Goal: Communication & Community: Share content

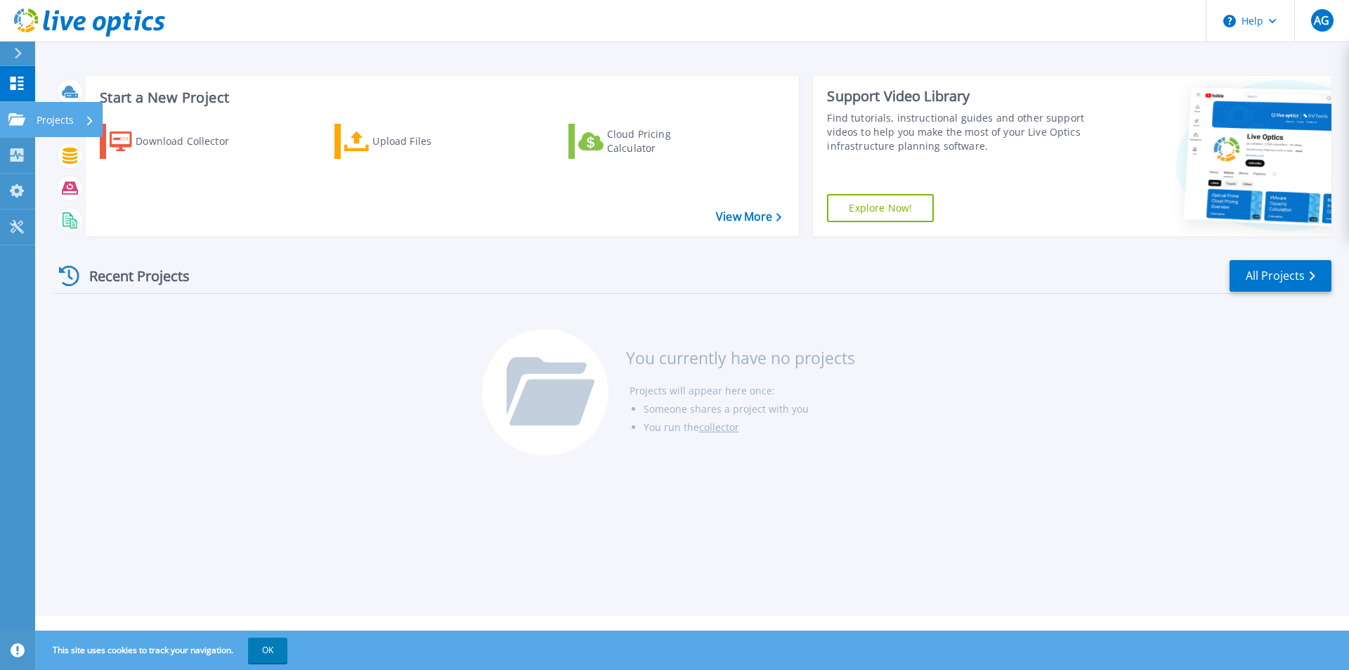
click at [31, 122] on link "Projects Projects" at bounding box center [17, 120] width 35 height 36
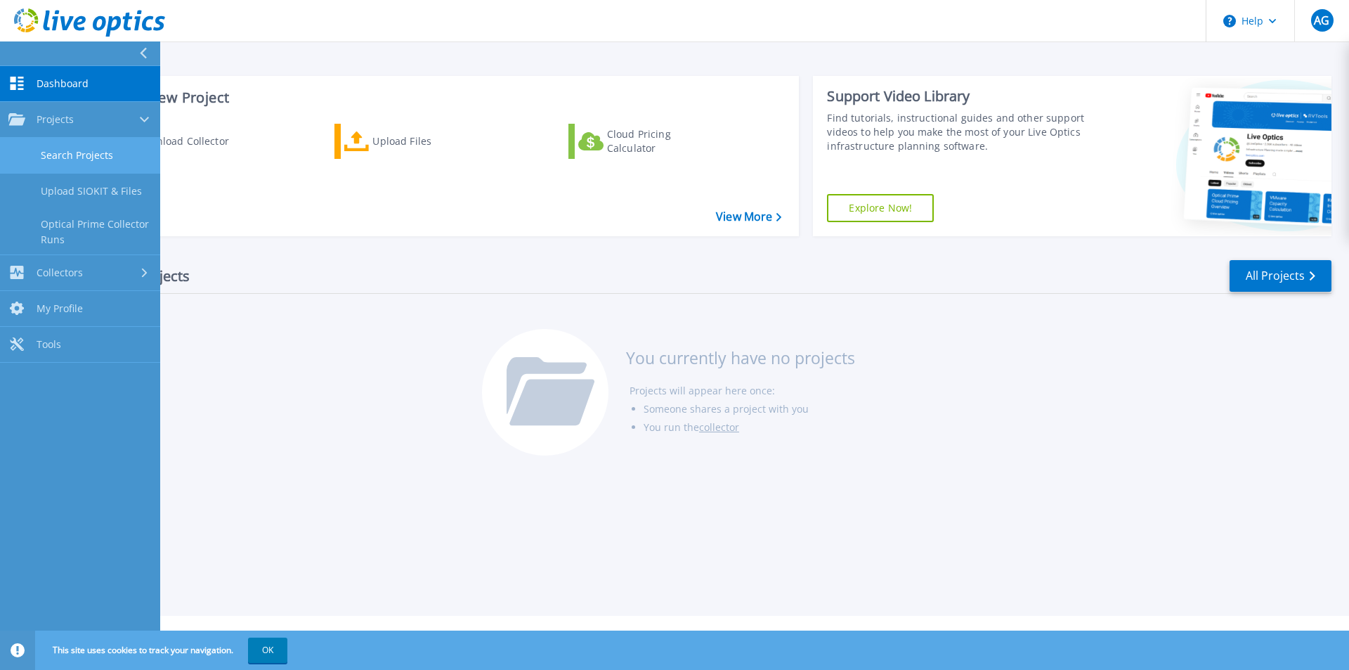
click at [102, 162] on link "Search Projects" at bounding box center [80, 156] width 160 height 36
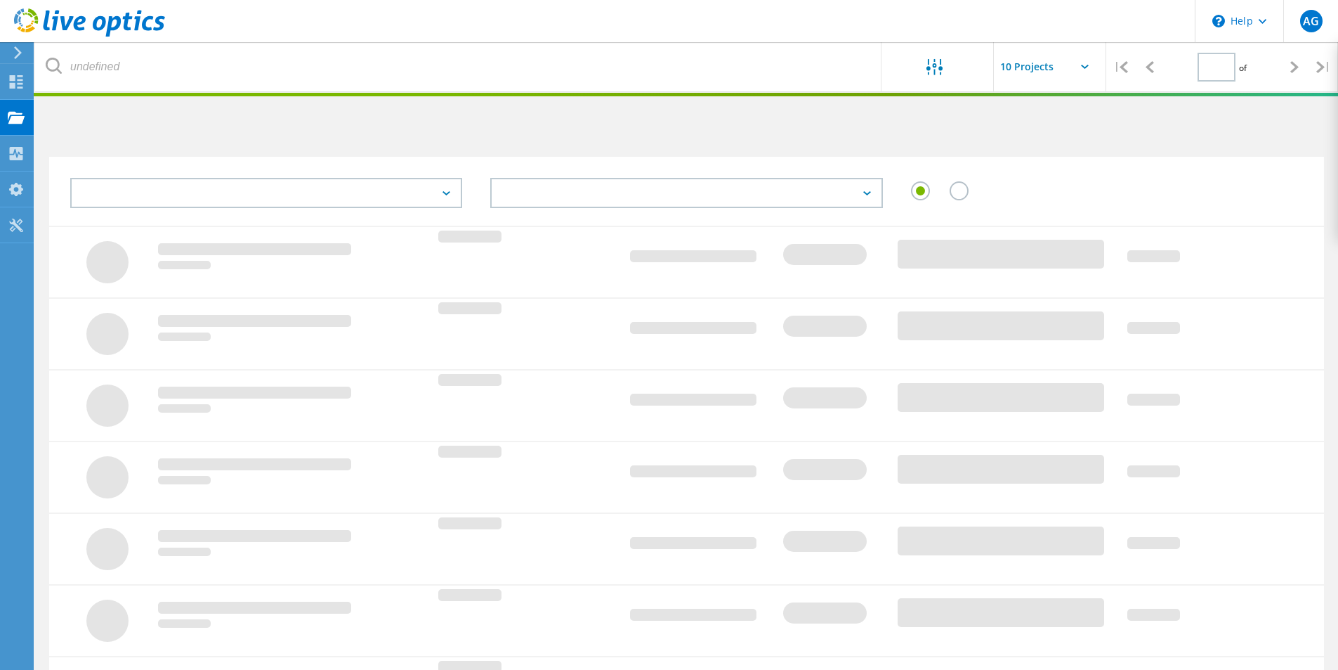
type input "1"
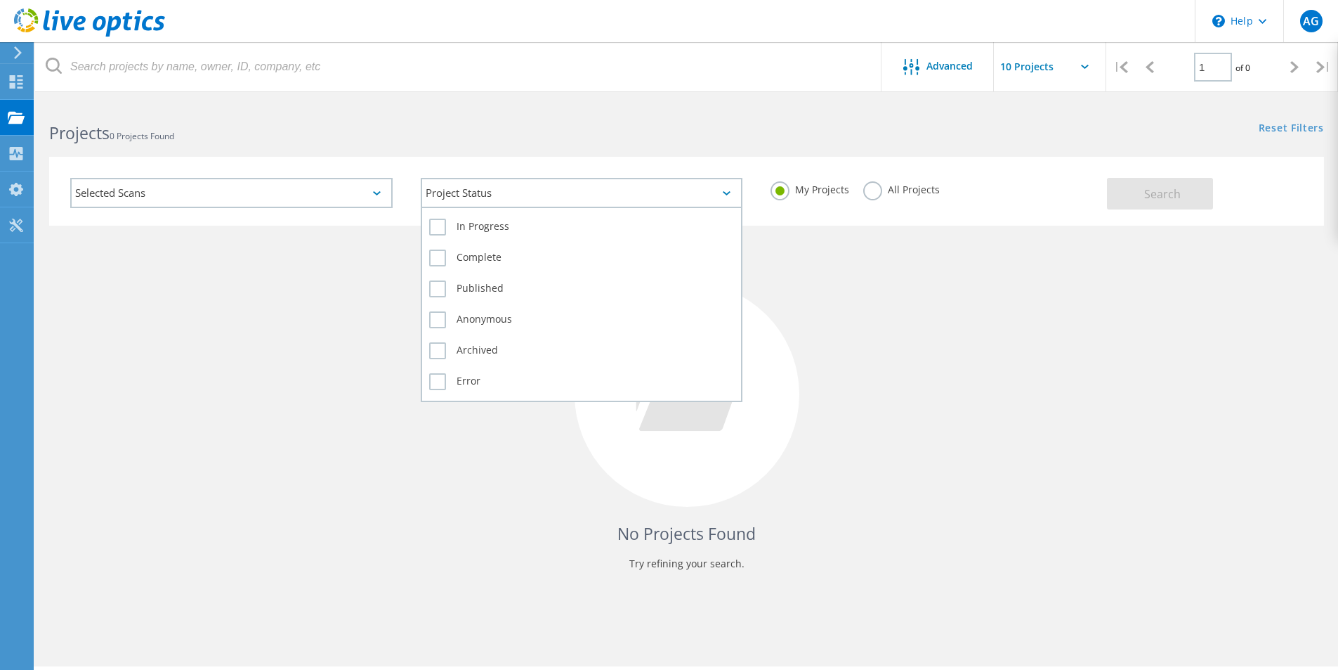
click at [723, 188] on div "Project Status" at bounding box center [582, 193] width 322 height 30
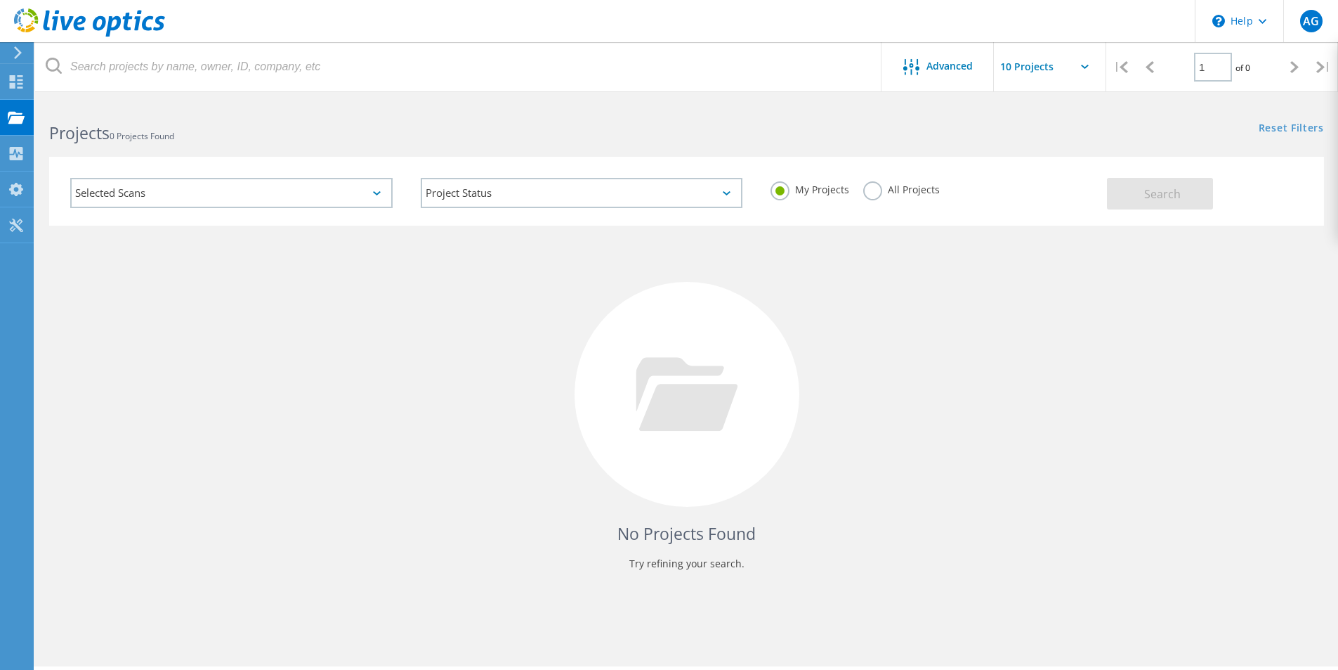
click at [381, 187] on div "Selected Scans" at bounding box center [231, 193] width 322 height 30
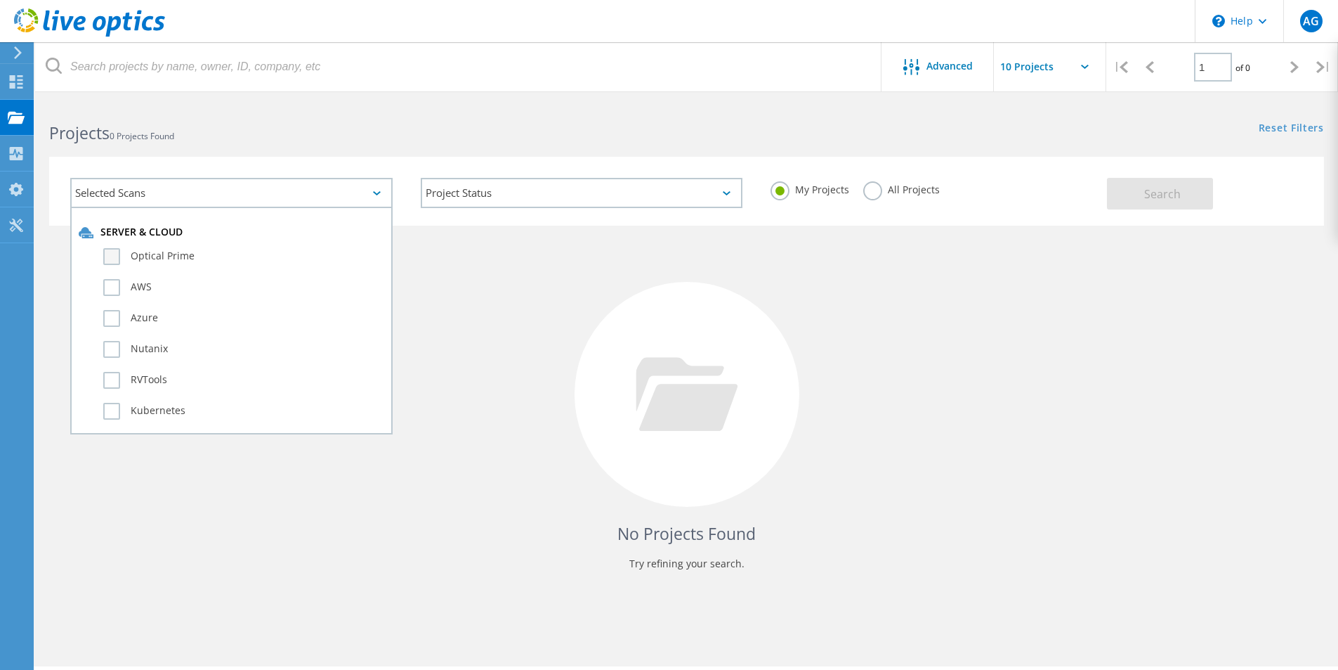
click at [164, 256] on label "Optical Prime" at bounding box center [243, 256] width 281 height 17
click at [0, 0] on input "Optical Prime" at bounding box center [0, 0] width 0 height 0
click at [164, 256] on label "Optical Prime" at bounding box center [243, 256] width 281 height 17
click at [0, 0] on input "Optical Prime" at bounding box center [0, 0] width 0 height 0
click at [894, 186] on label "All Projects" at bounding box center [901, 187] width 77 height 13
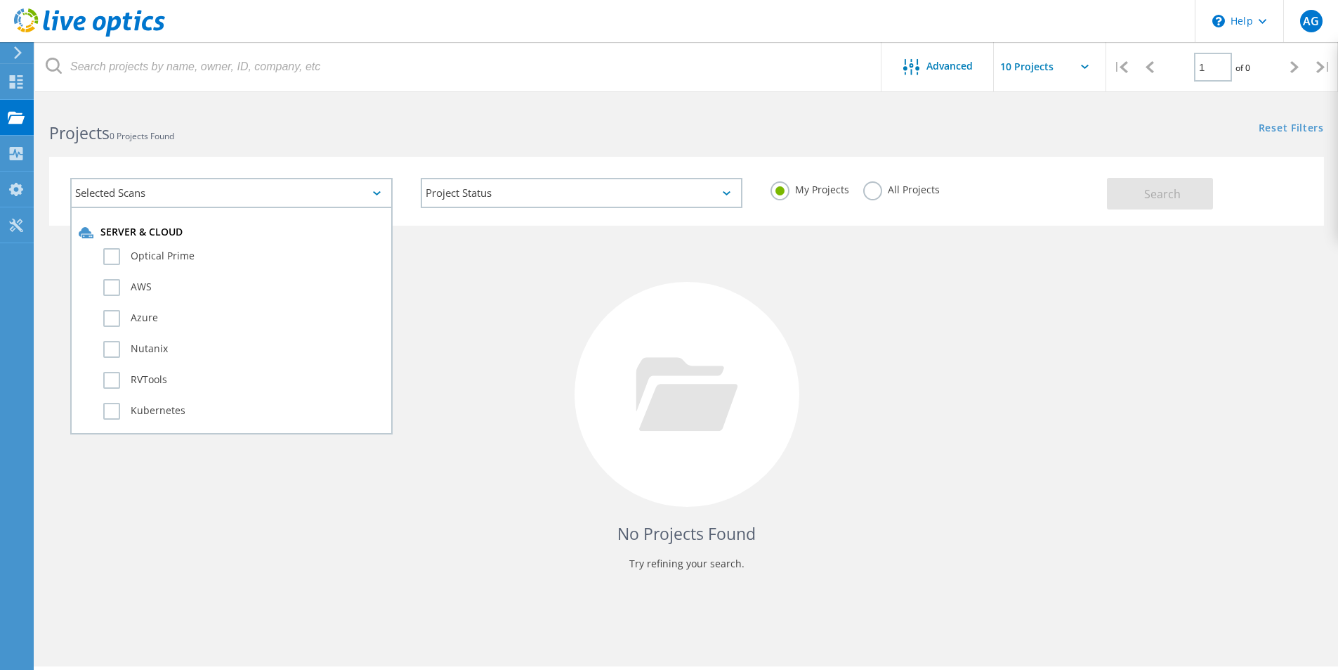
click at [0, 0] on input "All Projects" at bounding box center [0, 0] width 0 height 0
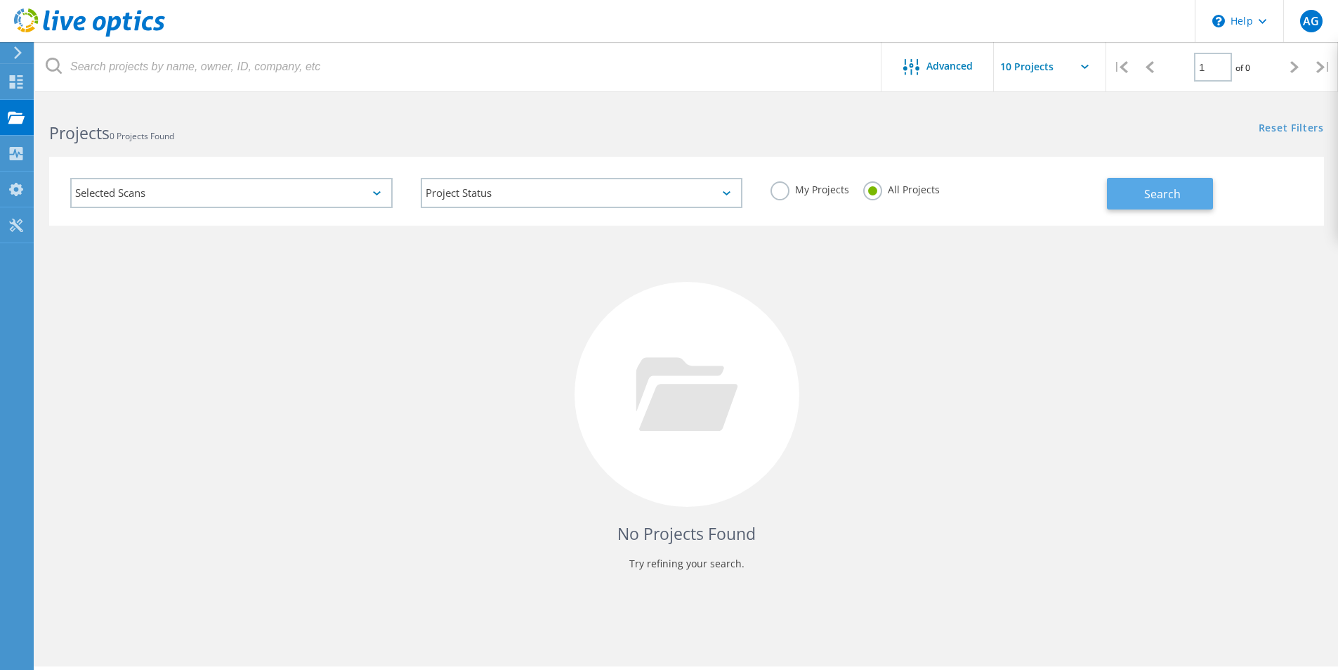
click at [1173, 190] on span "Search" at bounding box center [1162, 193] width 37 height 15
click at [15, 155] on use at bounding box center [16, 153] width 13 height 13
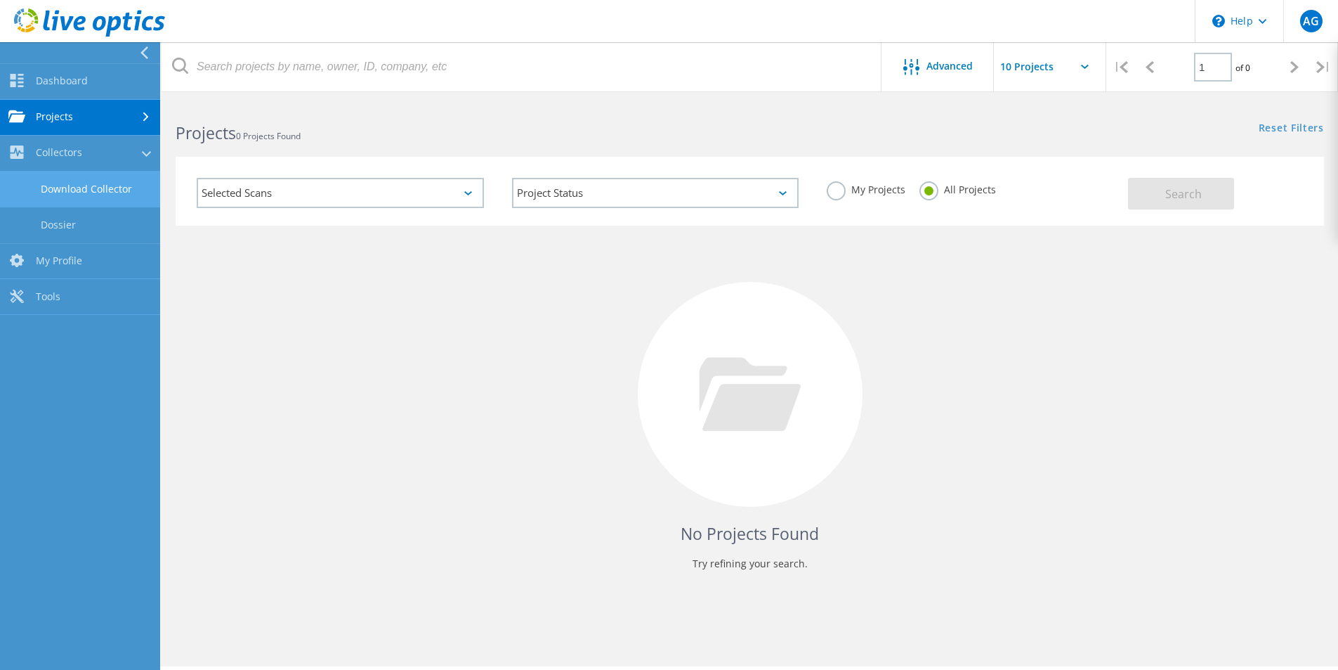
click at [105, 194] on link "Download Collector" at bounding box center [80, 189] width 160 height 36
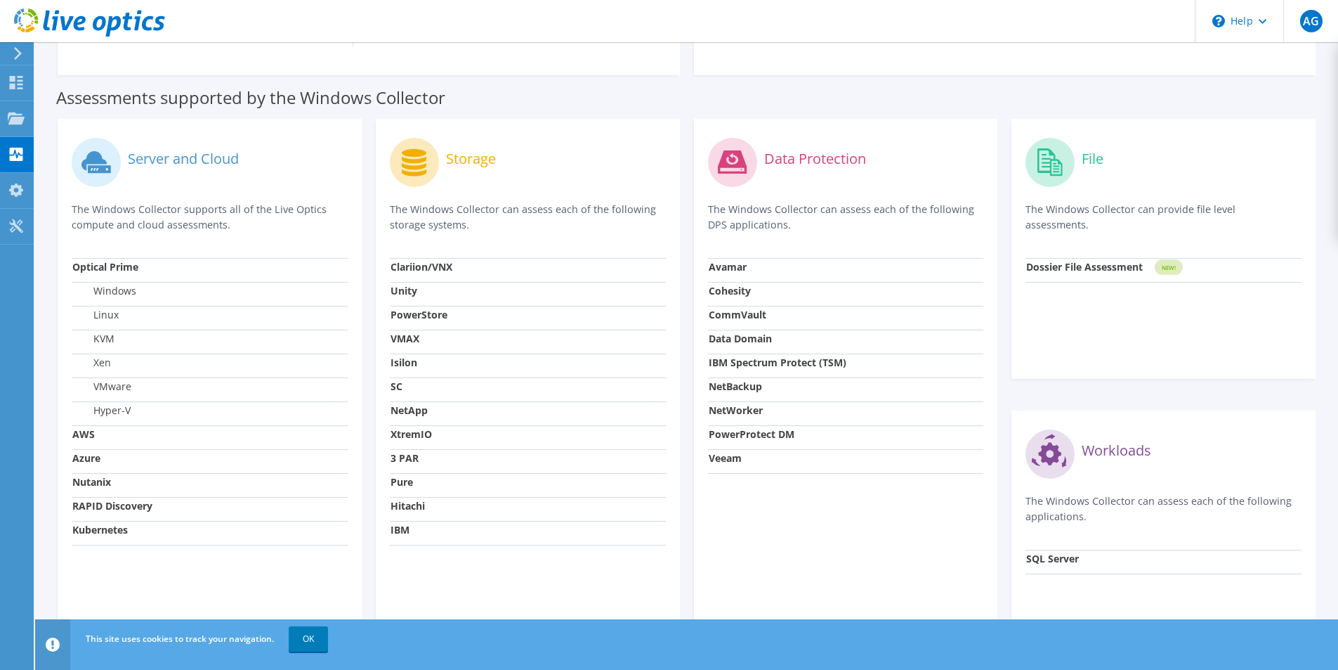
scroll to position [424, 0]
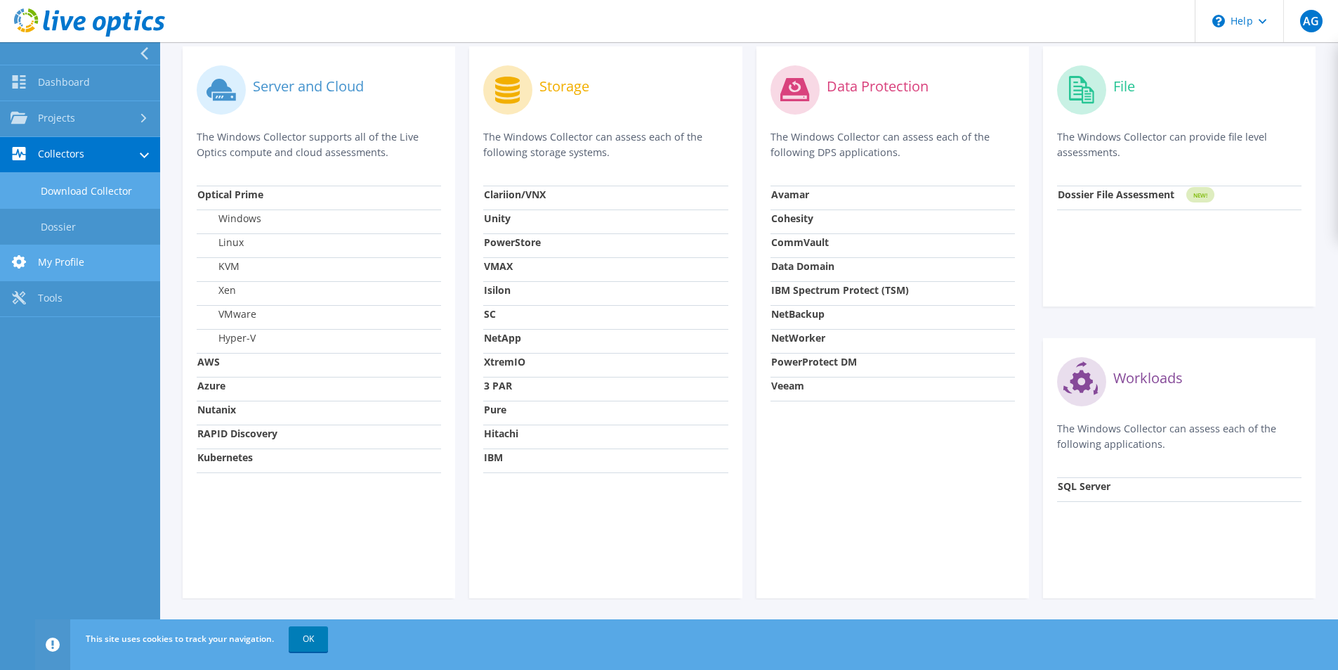
click at [100, 259] on link "My Profile" at bounding box center [80, 263] width 160 height 36
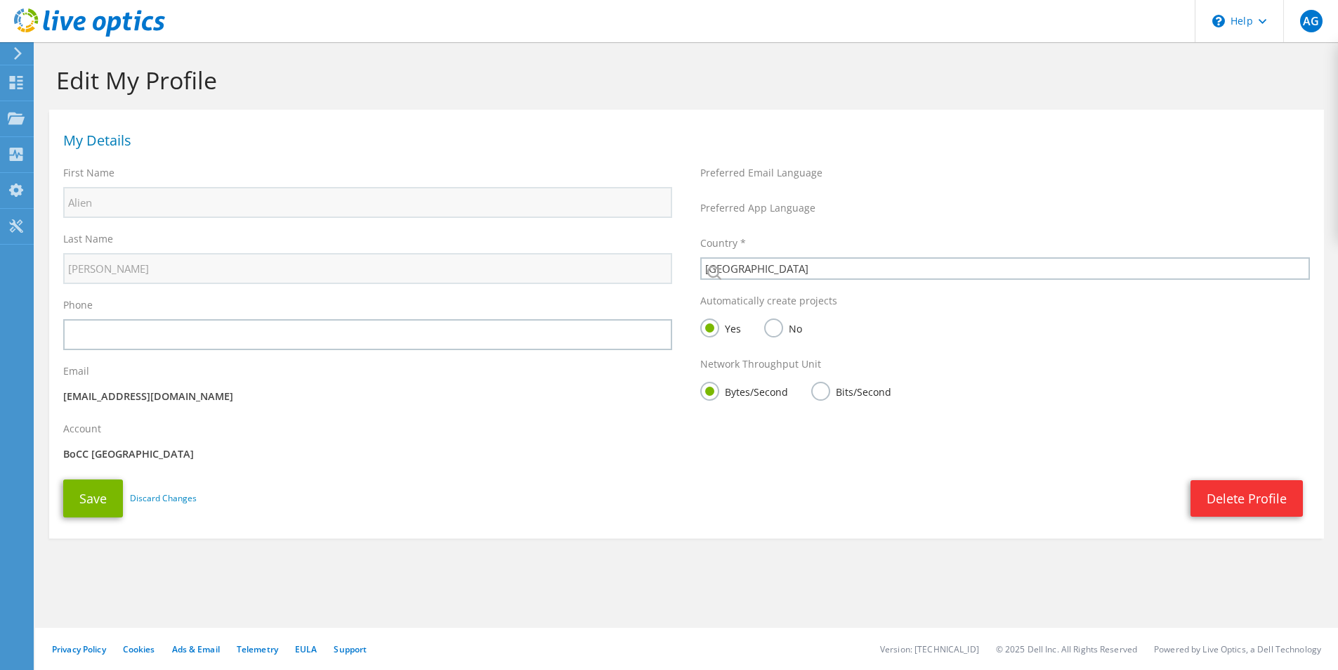
select select "224"
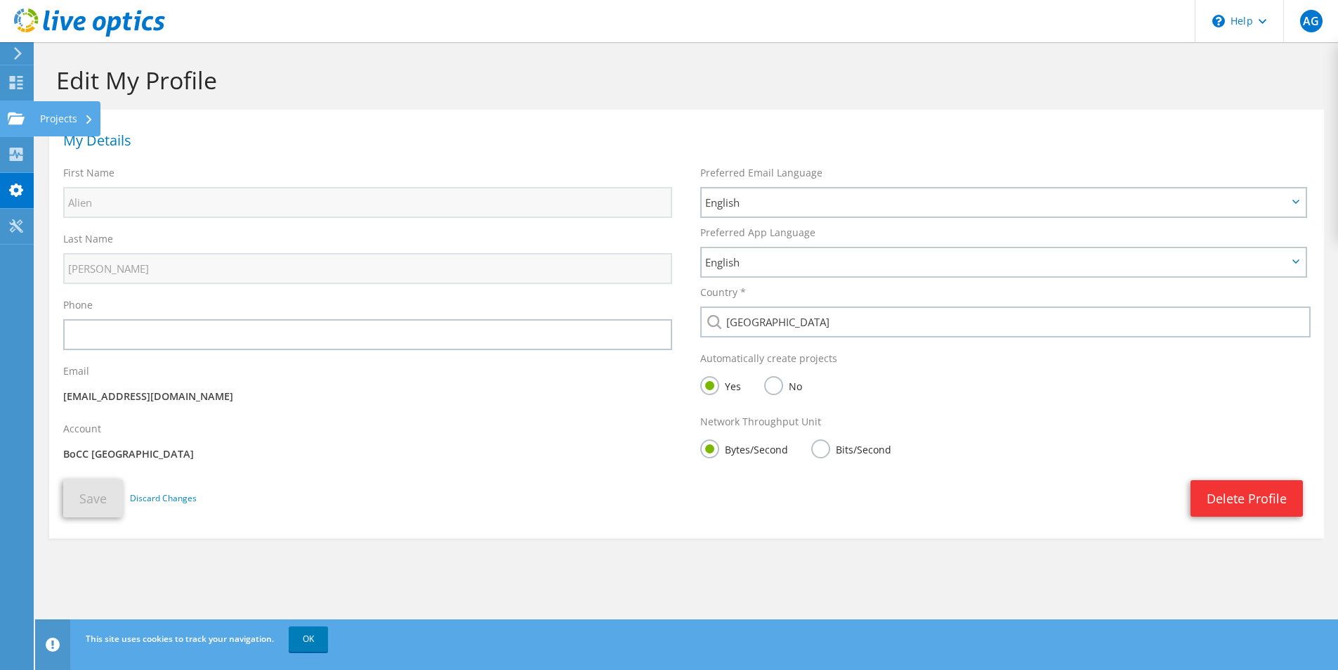
click at [18, 119] on use at bounding box center [16, 118] width 17 height 12
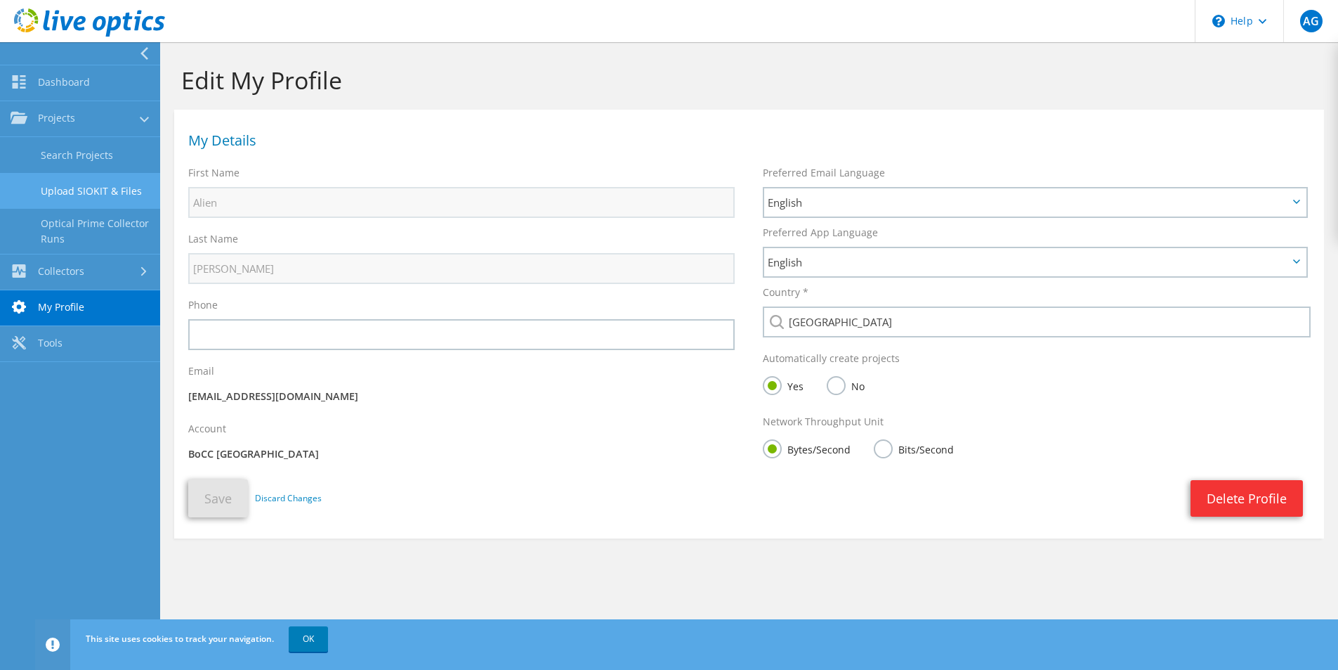
click at [91, 190] on link "Upload SIOKIT & Files" at bounding box center [80, 191] width 160 height 36
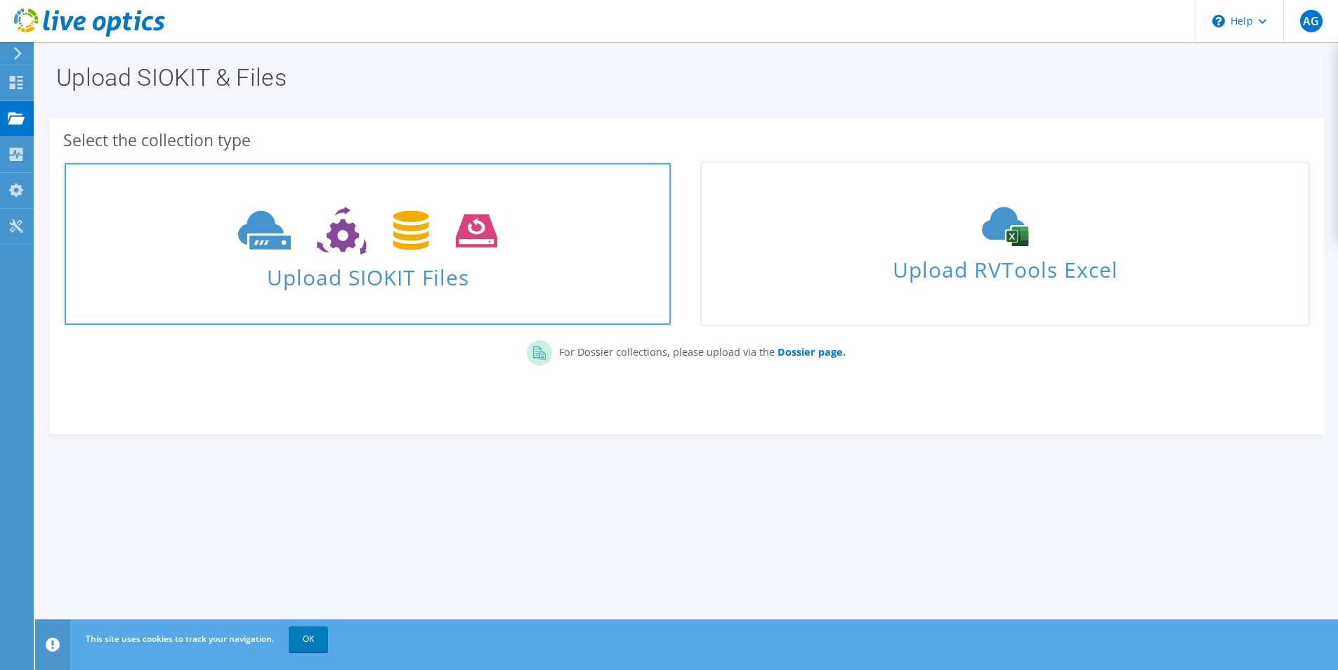
click at [334, 228] on use at bounding box center [367, 231] width 259 height 48
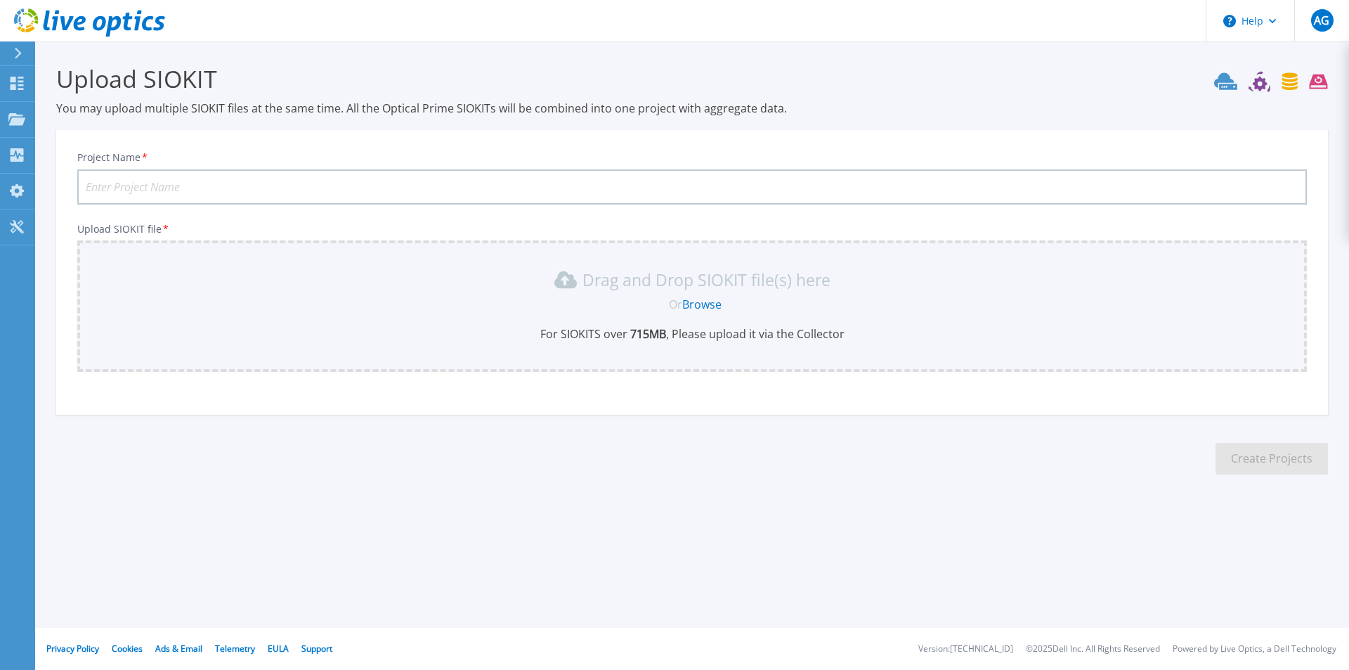
click at [157, 183] on input "Project Name *" at bounding box center [691, 186] width 1229 height 35
click at [712, 303] on link "Browse" at bounding box center [701, 303] width 39 height 15
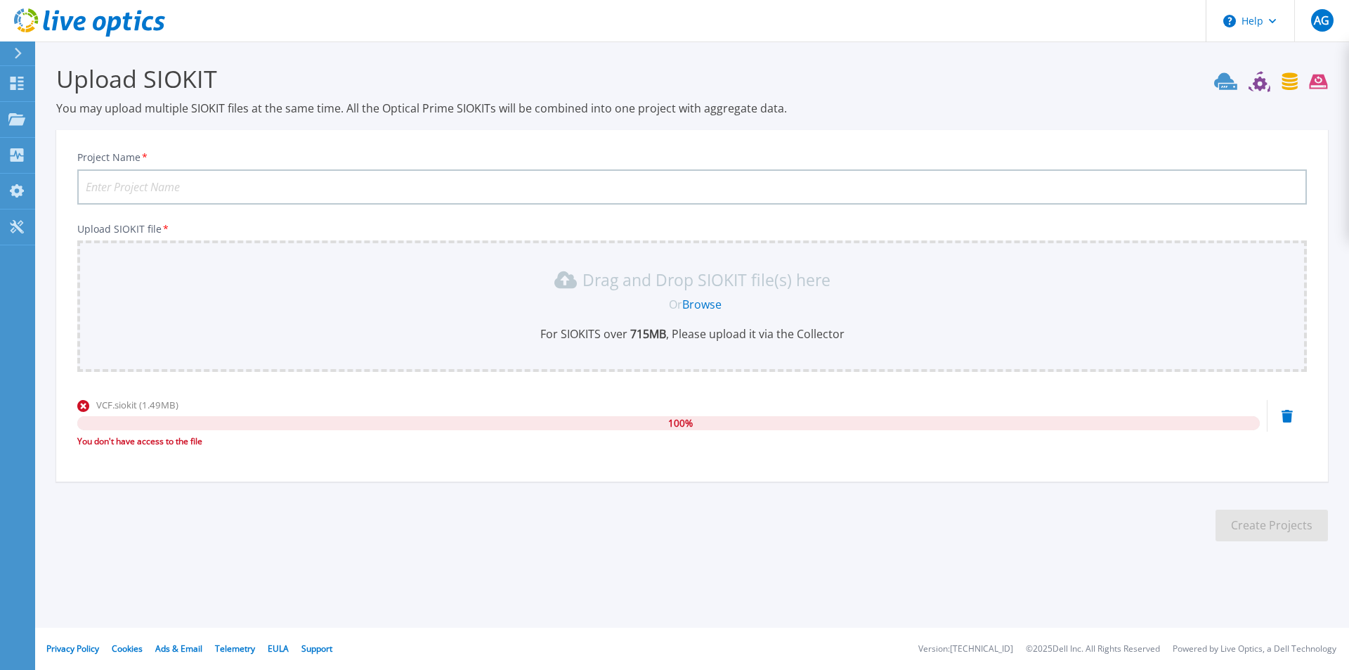
click at [1288, 414] on icon at bounding box center [1286, 416] width 11 height 13
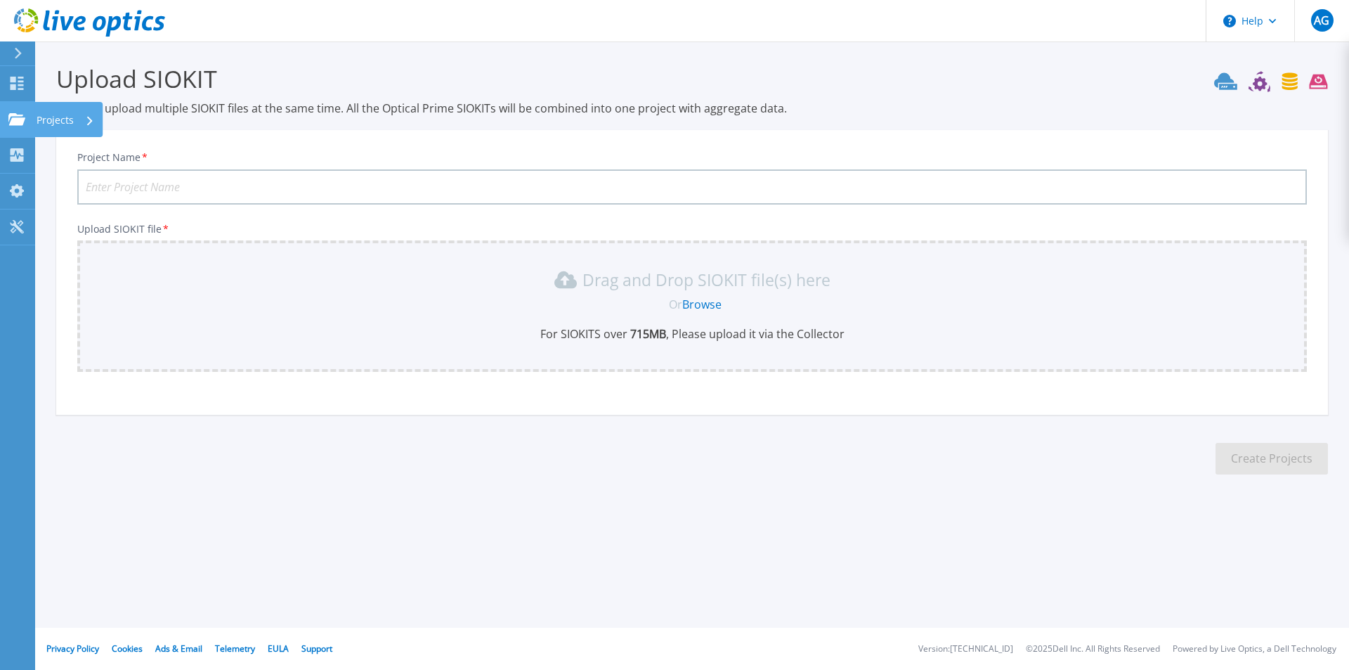
click at [17, 119] on icon at bounding box center [16, 119] width 17 height 12
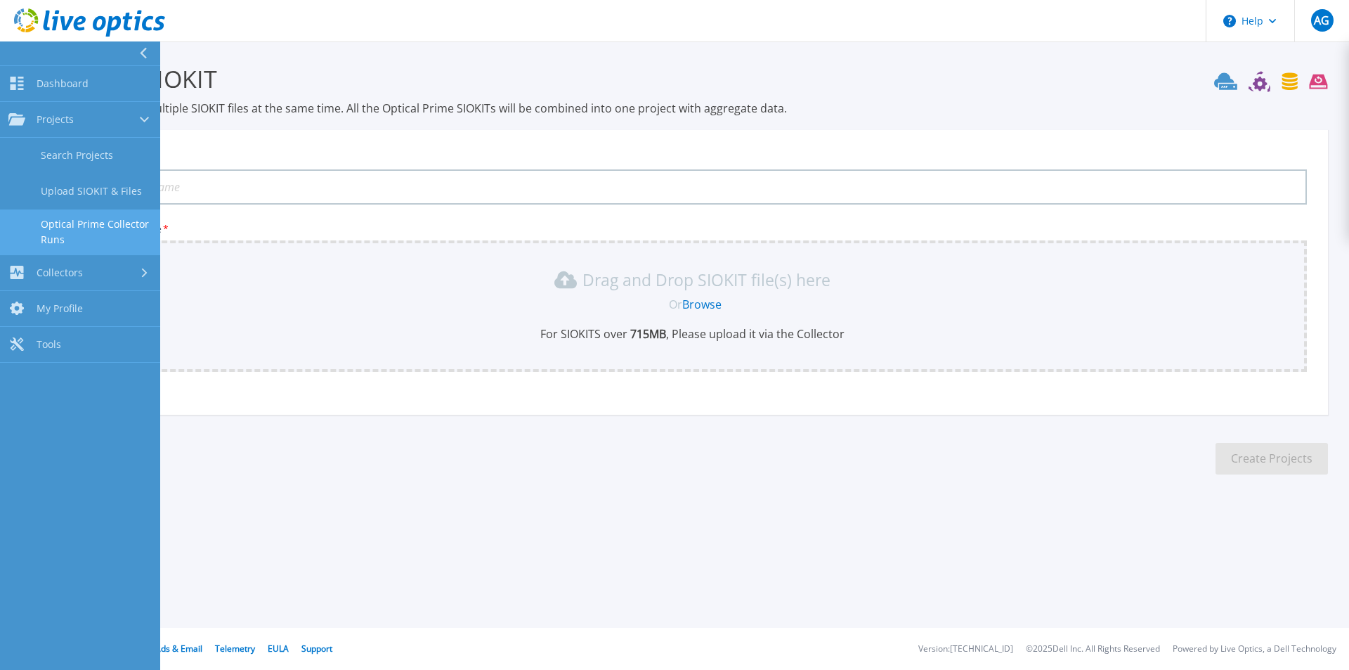
click at [105, 231] on link "Optical Prime Collector Runs" at bounding box center [80, 231] width 160 height 45
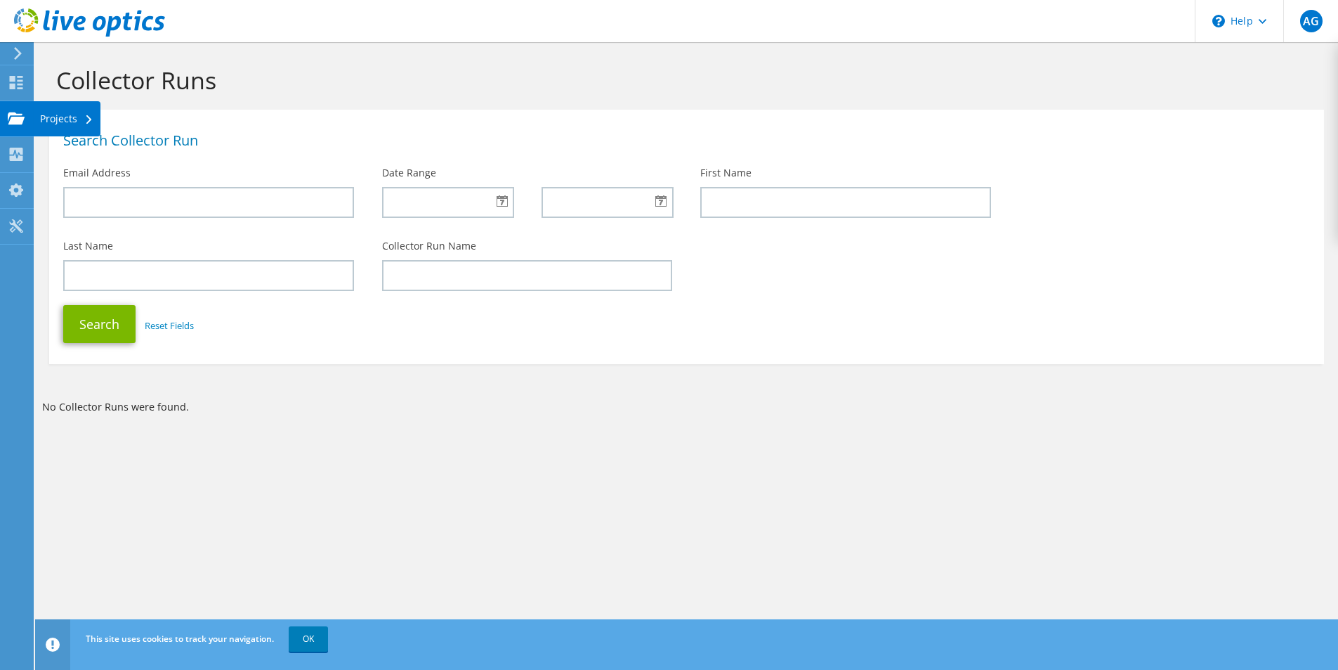
click at [20, 115] on use at bounding box center [16, 118] width 17 height 12
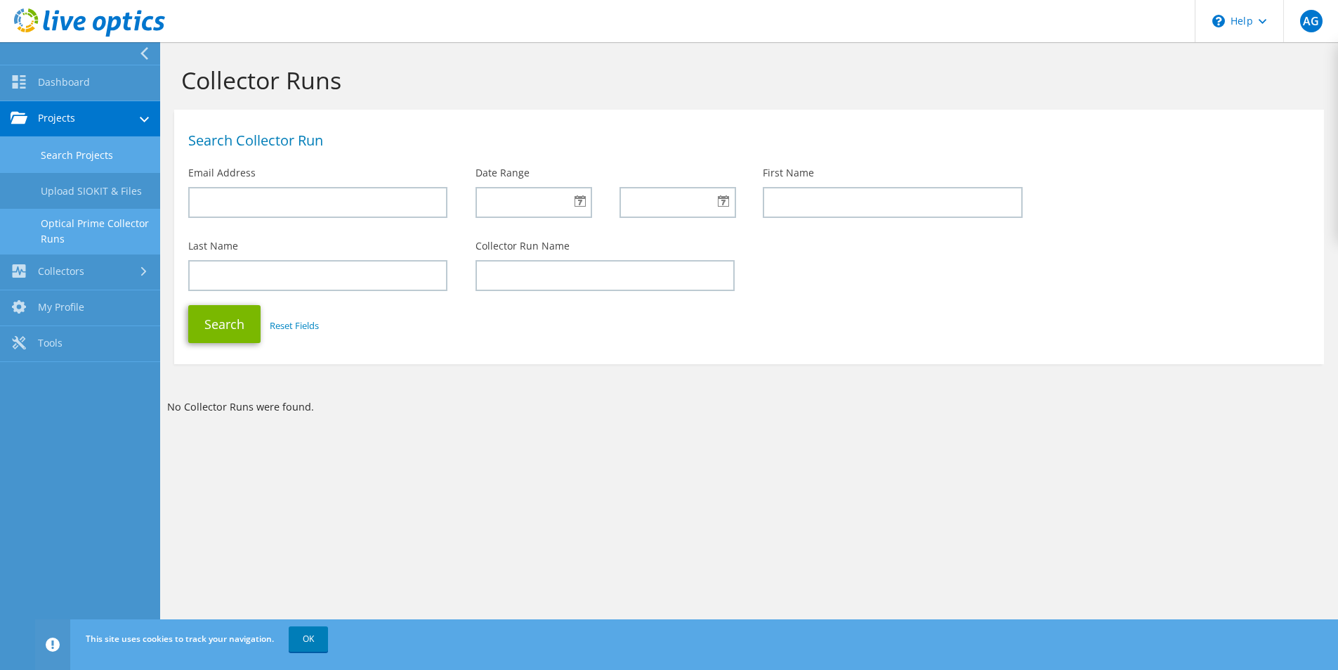
click at [60, 156] on link "Search Projects" at bounding box center [80, 155] width 160 height 36
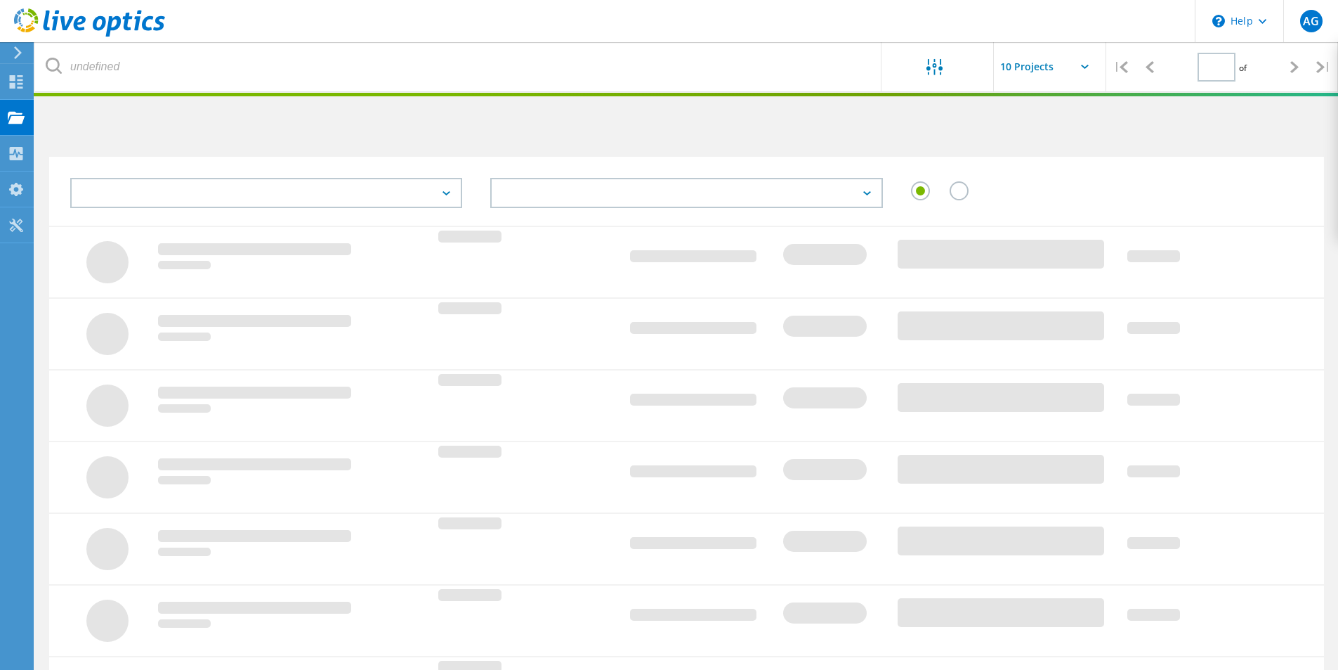
type input "1"
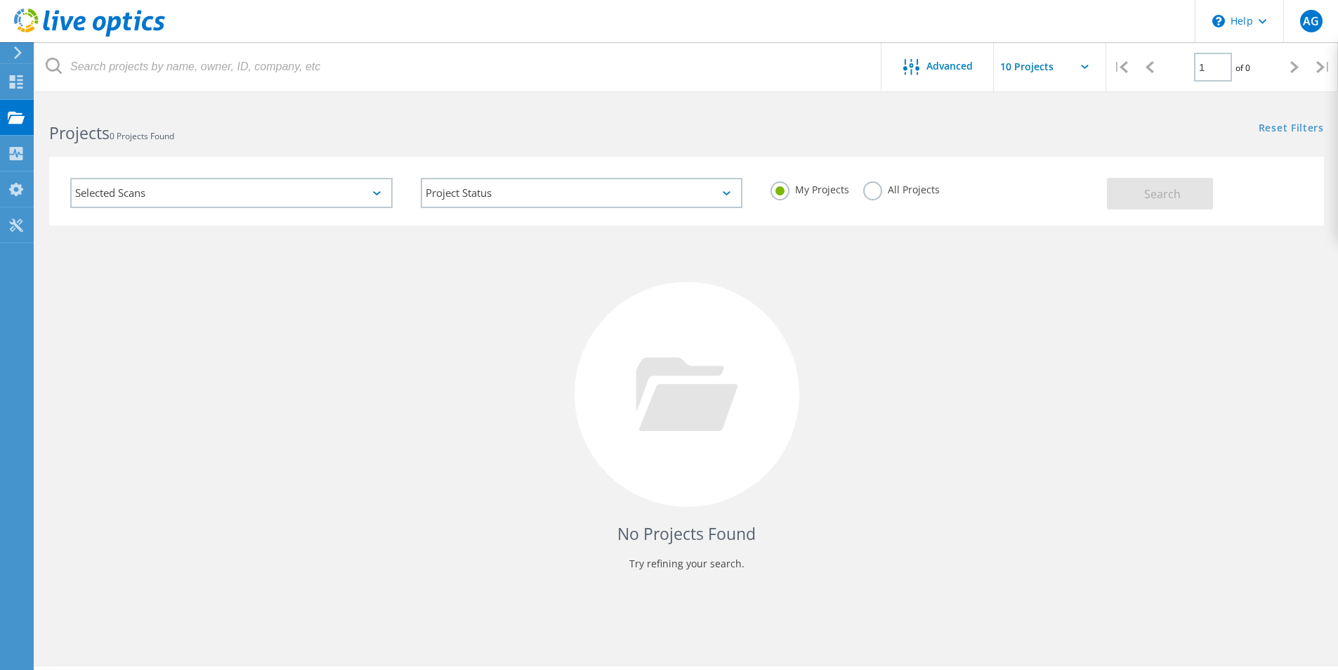
click at [922, 186] on label "All Projects" at bounding box center [901, 187] width 77 height 13
click at [0, 0] on input "All Projects" at bounding box center [0, 0] width 0 height 0
click at [1184, 196] on button "Search" at bounding box center [1160, 194] width 106 height 32
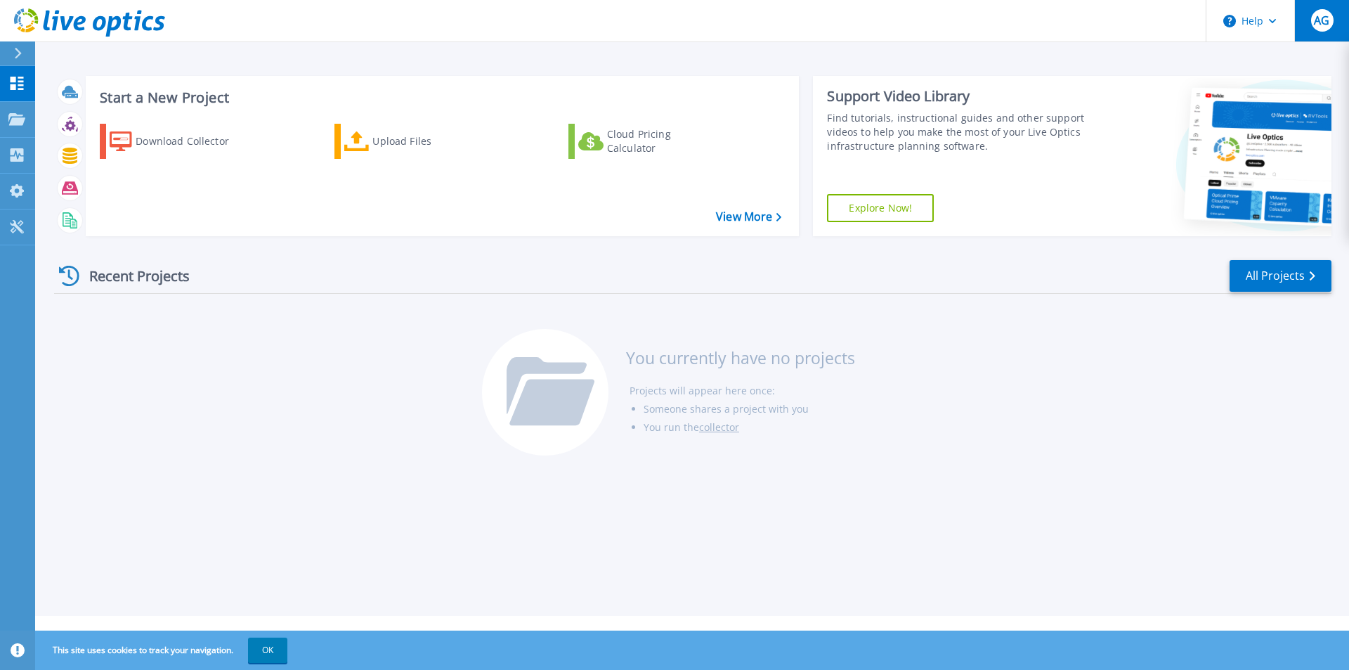
click at [1319, 16] on span "AG" at bounding box center [1321, 20] width 15 height 11
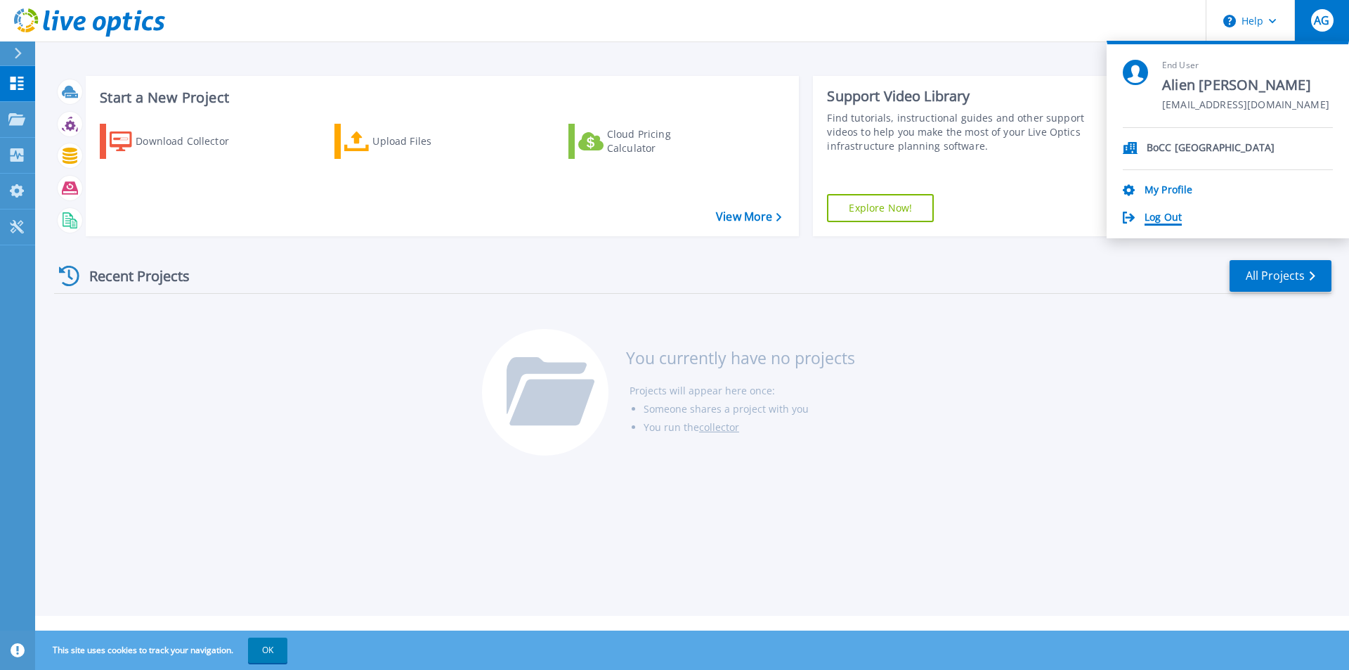
click at [1170, 221] on link "Log Out" at bounding box center [1162, 217] width 37 height 13
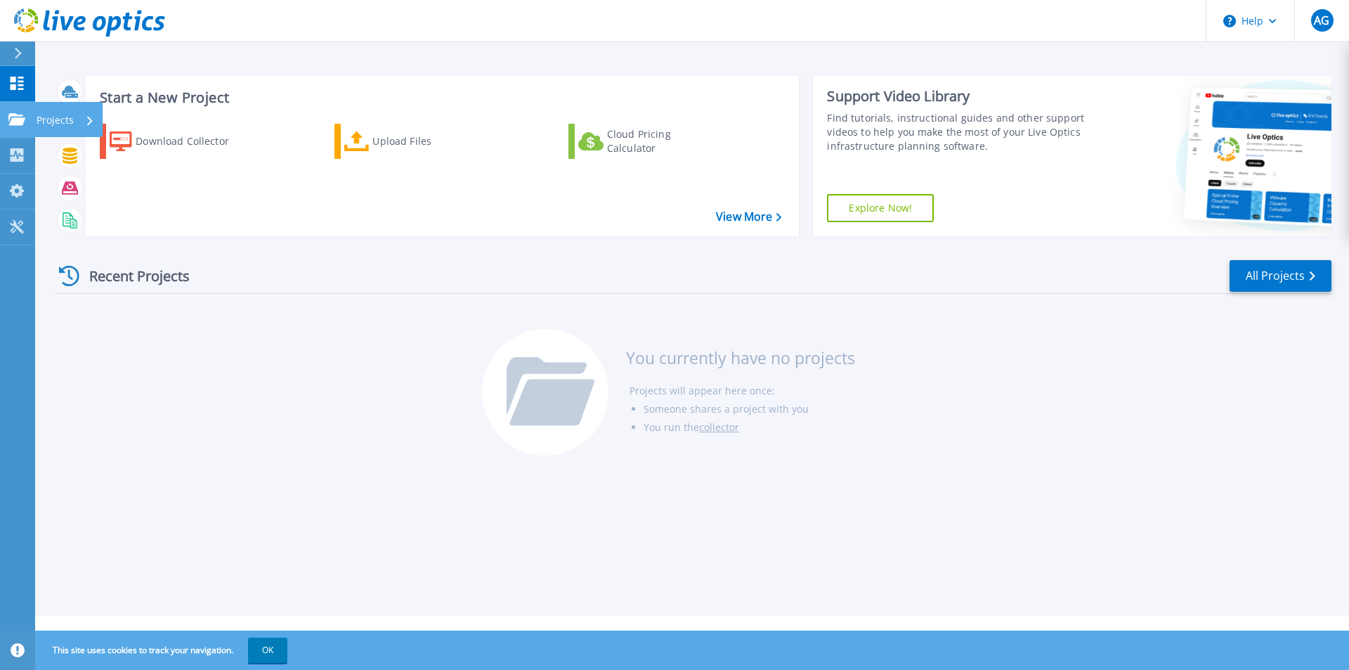
click at [20, 118] on icon at bounding box center [16, 119] width 17 height 12
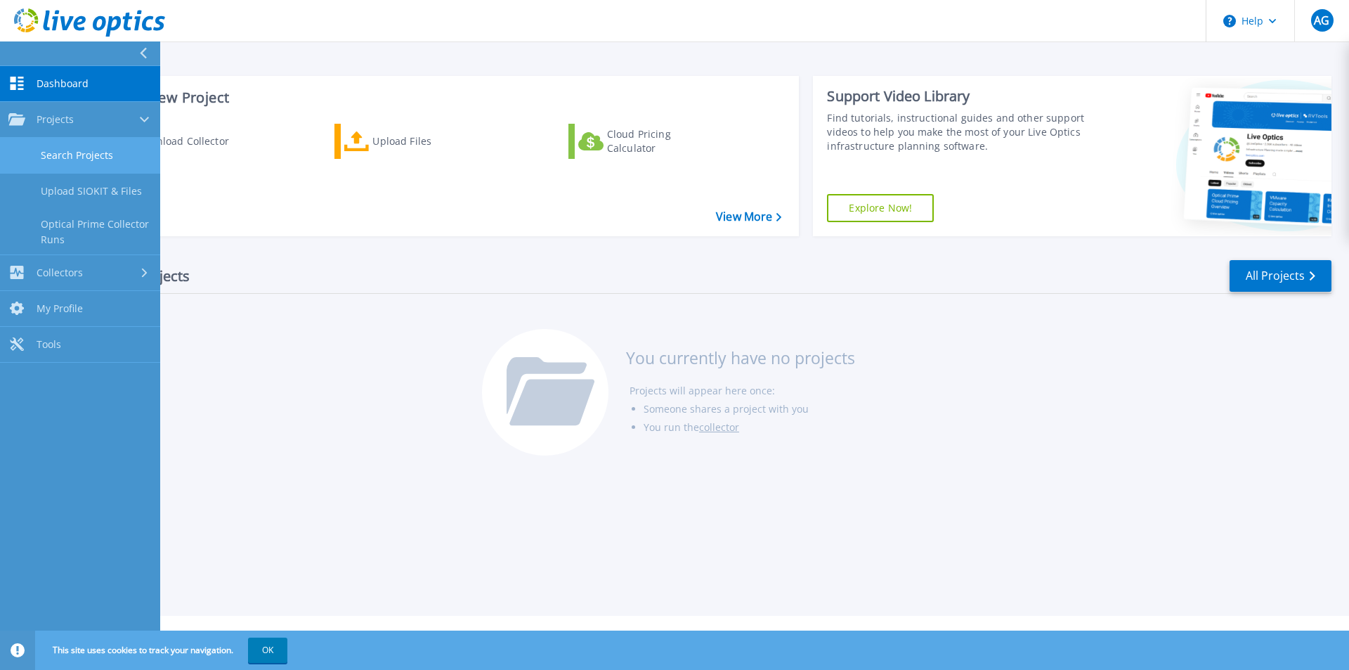
click at [74, 154] on link "Search Projects" at bounding box center [80, 156] width 160 height 36
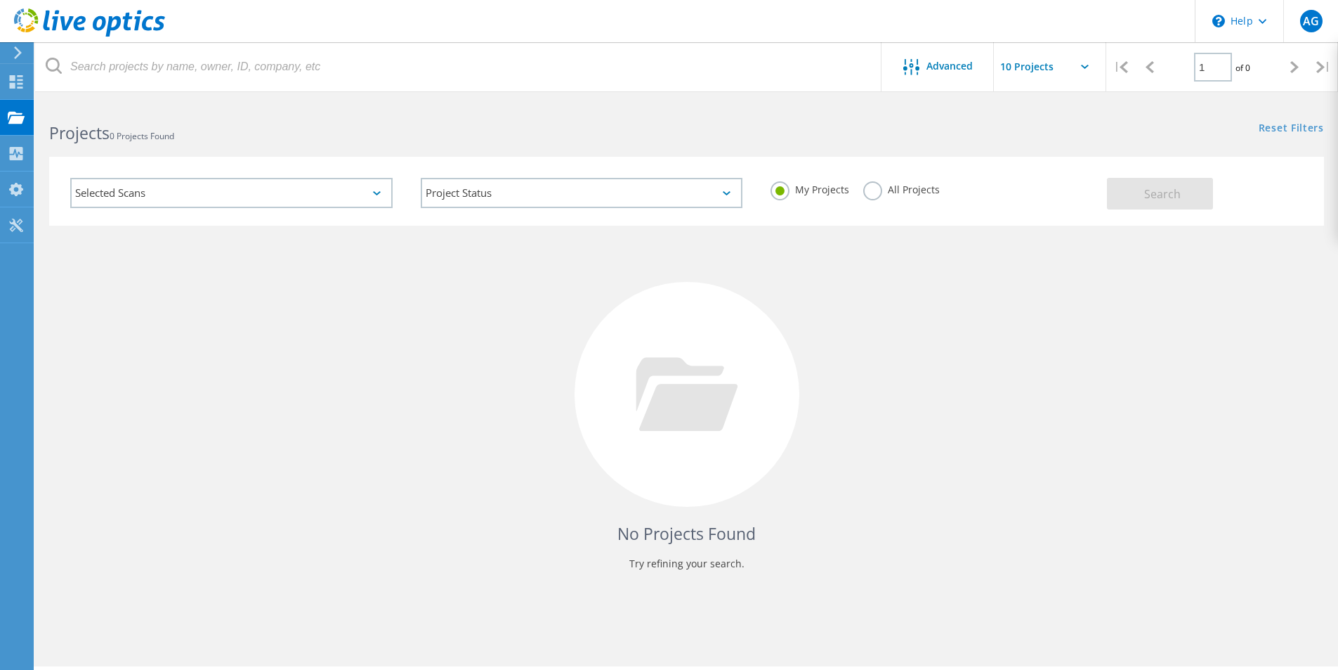
click at [884, 190] on label "All Projects" at bounding box center [901, 187] width 77 height 13
click at [0, 0] on input "All Projects" at bounding box center [0, 0] width 0 height 0
click at [1173, 196] on span "Search" at bounding box center [1162, 193] width 37 height 15
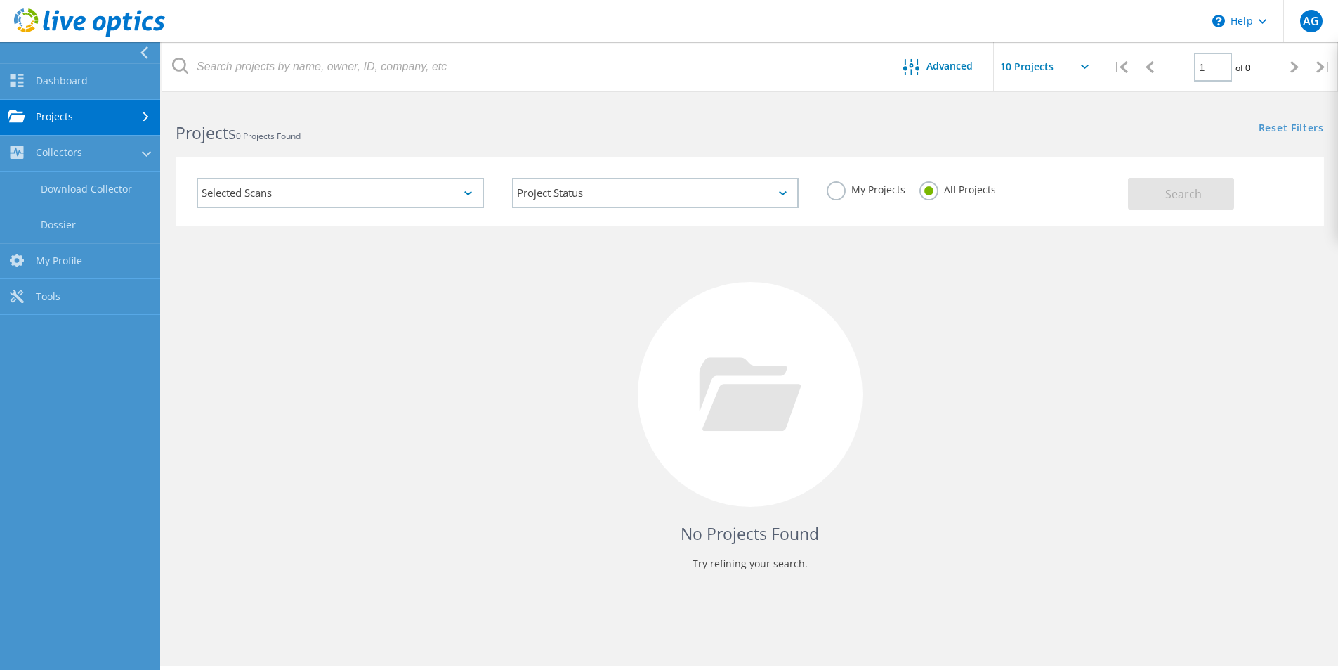
click at [988, 190] on label "All Projects" at bounding box center [958, 187] width 77 height 13
click at [0, 0] on input "All Projects" at bounding box center [0, 0] width 0 height 0
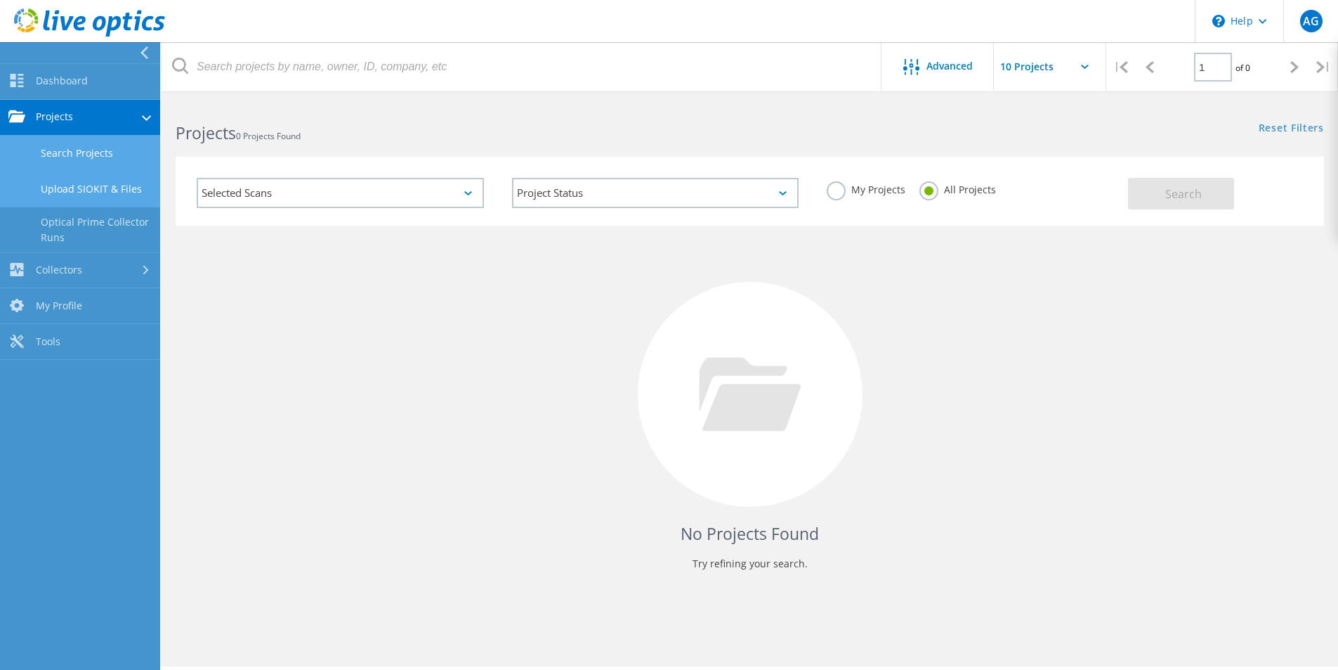
click at [107, 187] on link "Upload SIOKIT & Files" at bounding box center [80, 189] width 160 height 36
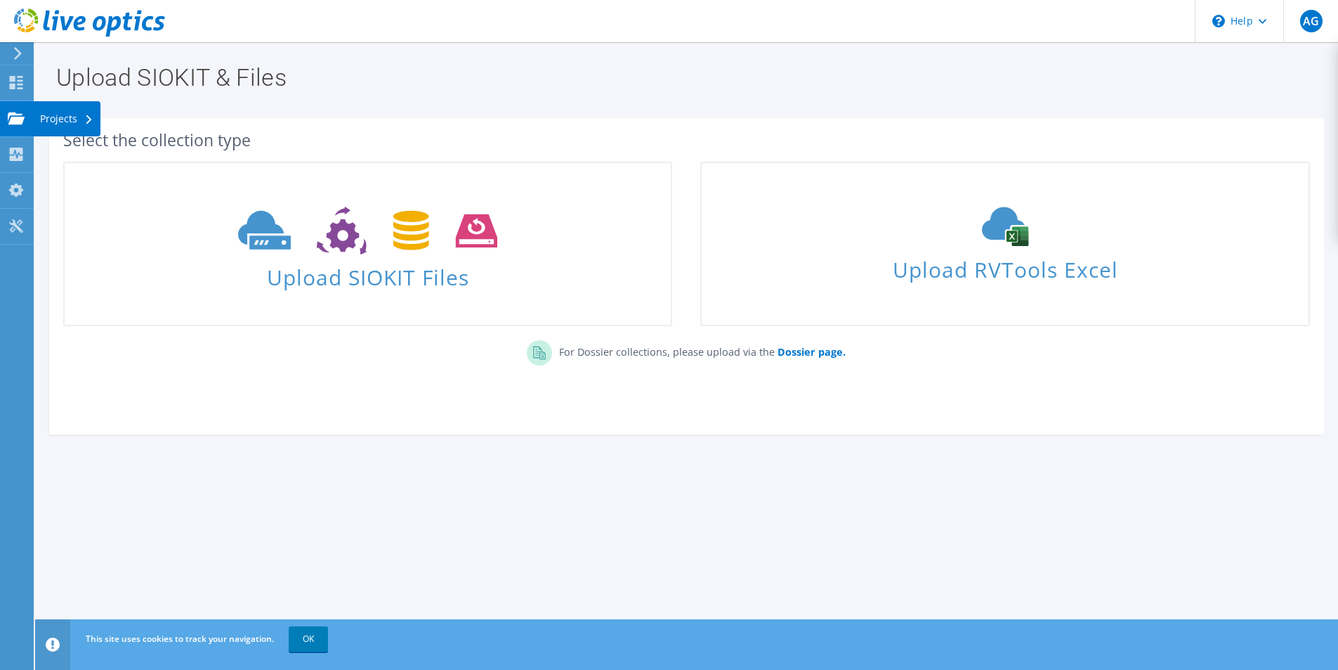
click at [13, 115] on icon at bounding box center [16, 118] width 17 height 13
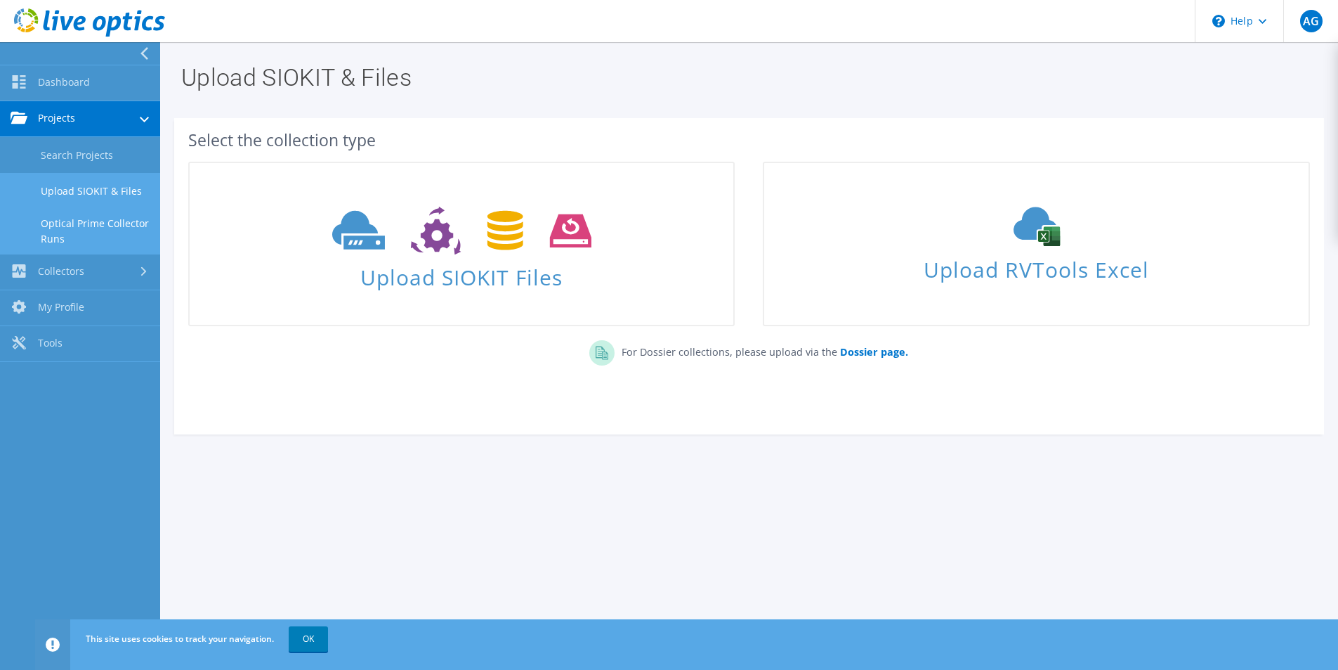
click at [114, 221] on link "Optical Prime Collector Runs" at bounding box center [80, 231] width 160 height 45
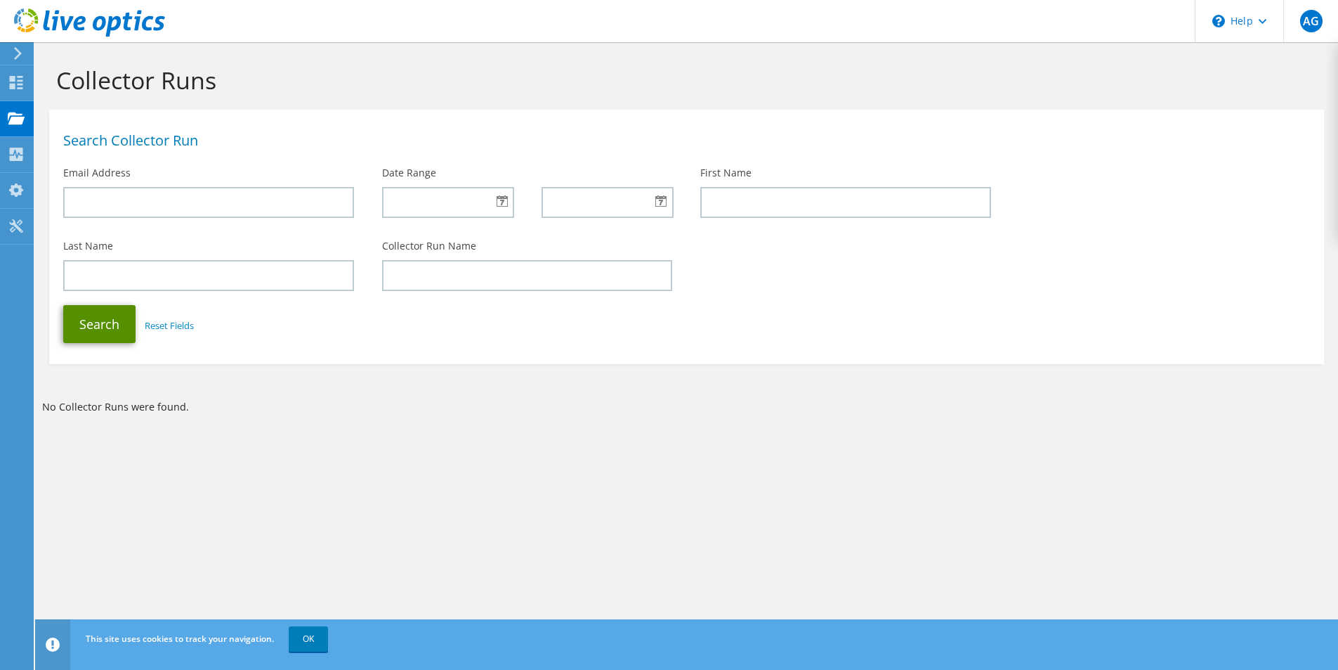
click at [110, 316] on button "Search" at bounding box center [99, 324] width 72 height 38
click at [86, 320] on button "Search" at bounding box center [99, 324] width 72 height 38
click at [11, 160] on use at bounding box center [16, 154] width 13 height 13
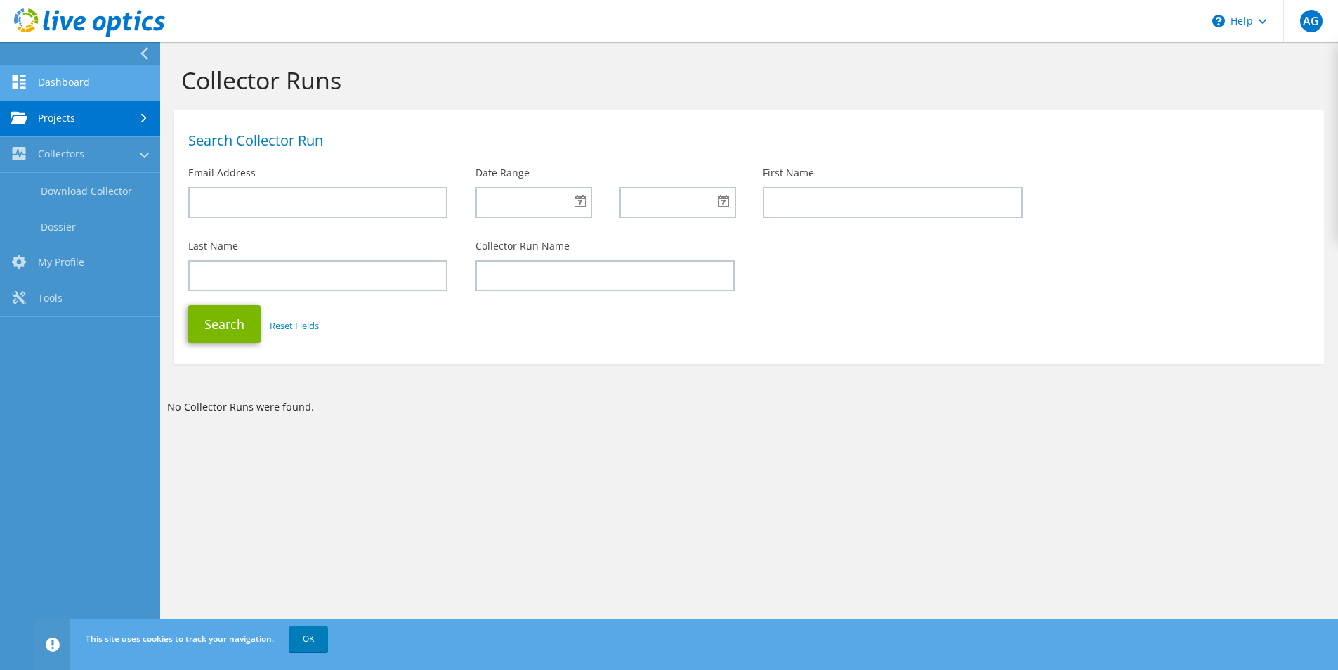
click at [90, 76] on link "Dashboard" at bounding box center [80, 83] width 160 height 36
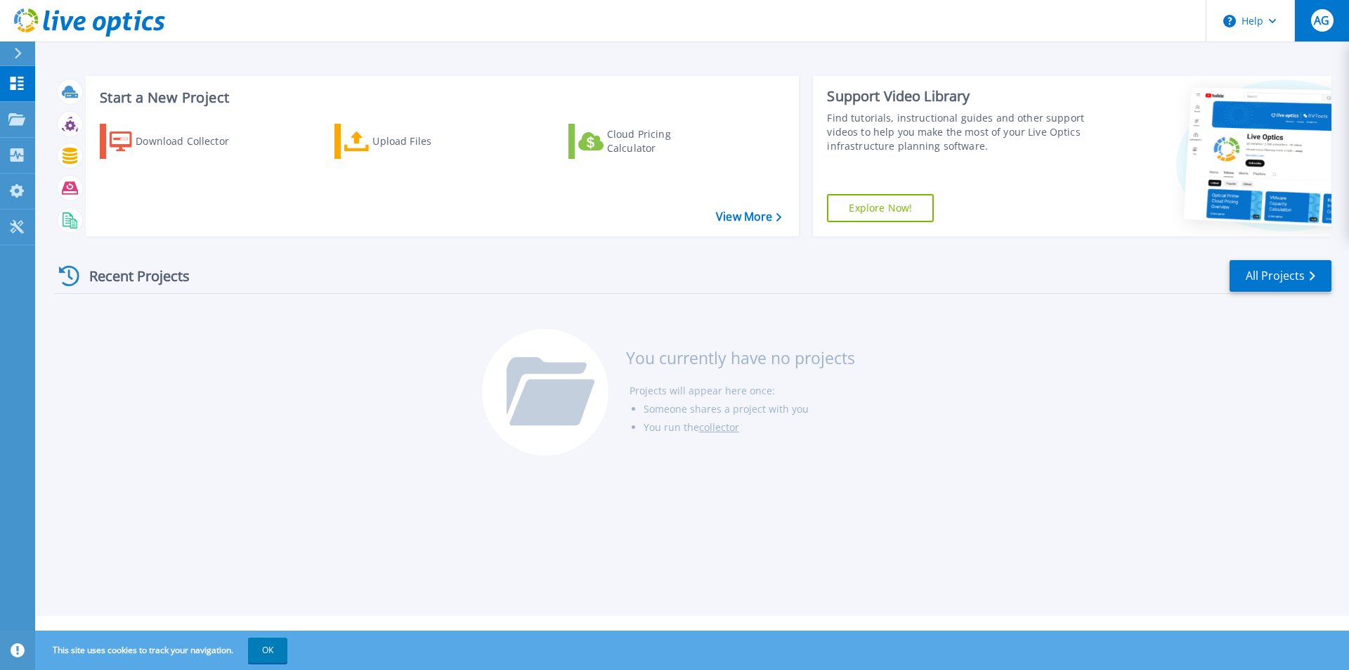
click at [1328, 20] on span "AG" at bounding box center [1321, 20] width 15 height 11
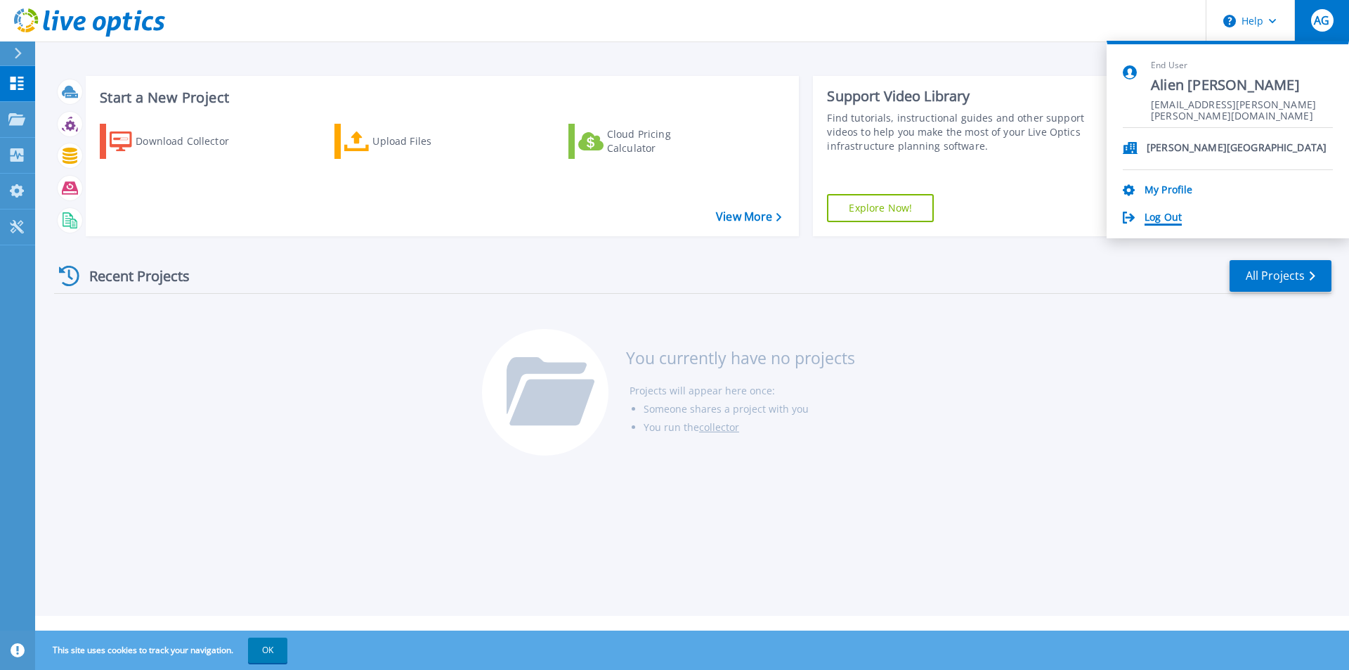
click at [1168, 216] on link "Log Out" at bounding box center [1162, 217] width 37 height 13
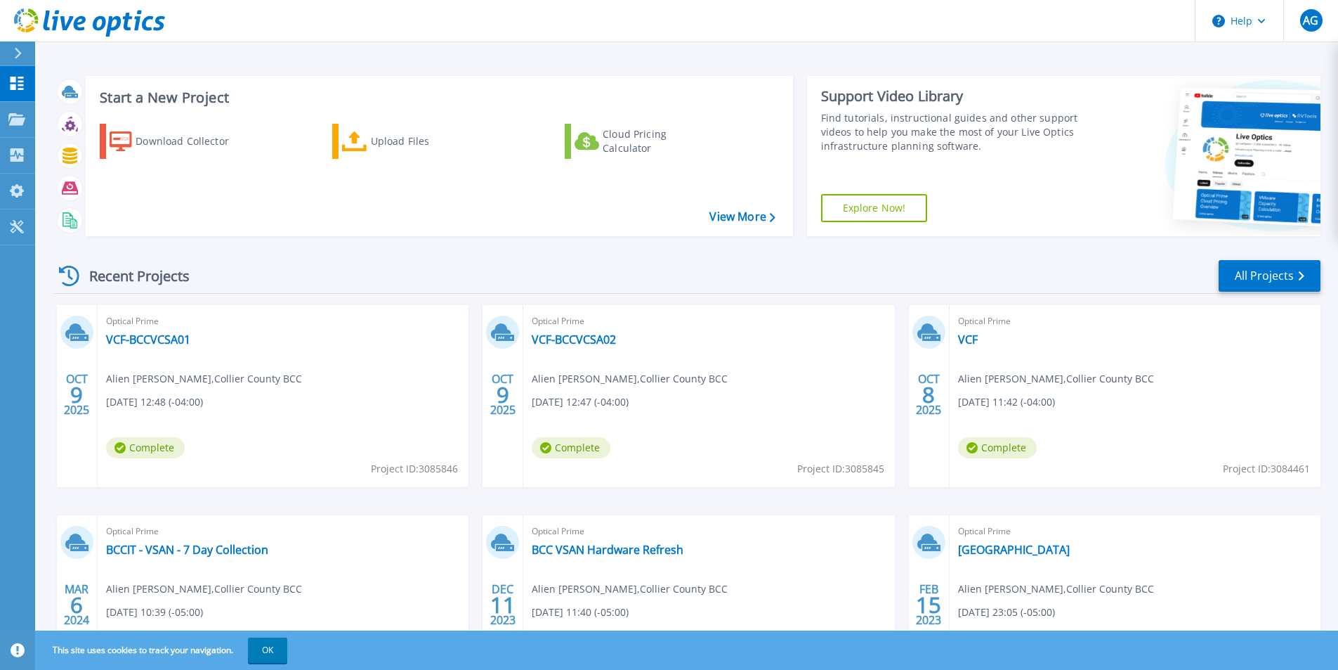
scroll to position [109, 0]
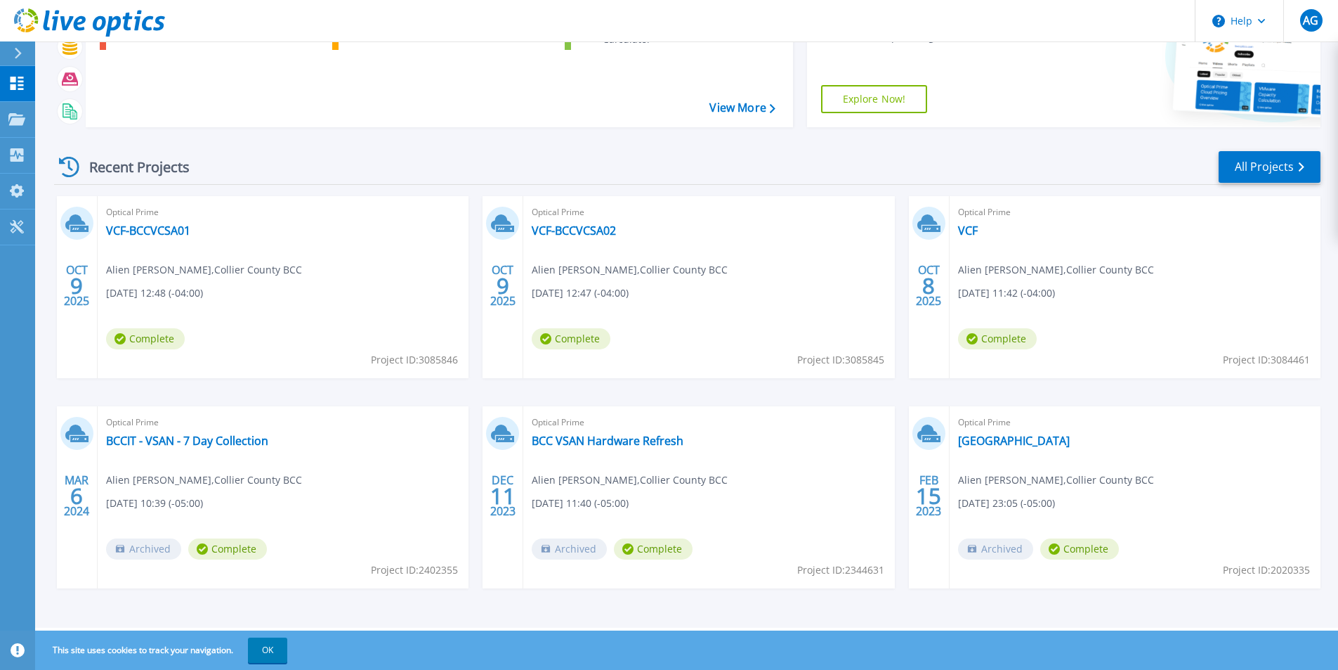
click at [319, 327] on div "Optical Prime VCF-BCCVCSA01 Alien [PERSON_NAME] , [GEOGRAPHIC_DATA] [DATE] 12:4…" at bounding box center [283, 287] width 371 height 182
click at [373, 212] on span "Optical Prime" at bounding box center [283, 211] width 354 height 15
click at [771, 217] on span "Optical Prime" at bounding box center [709, 211] width 354 height 15
drag, startPoint x: 293, startPoint y: 275, endPoint x: 265, endPoint y: 256, distance: 33.9
click at [265, 256] on div "Optical Prime VCF-BCCVCSA01 Alien [PERSON_NAME] , [GEOGRAPHIC_DATA] [DATE] 12:4…" at bounding box center [283, 287] width 371 height 182
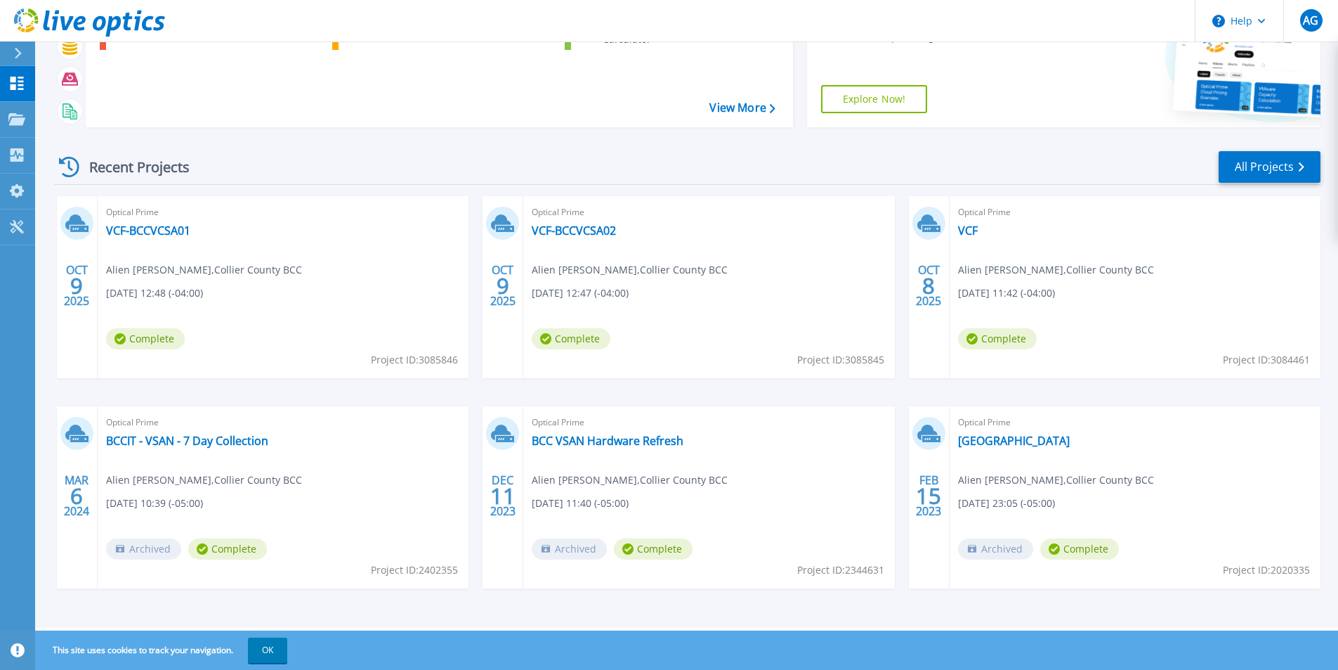
click at [603, 309] on div "Optical Prime VCF-BCCVCSA02 Alien Garcia , Collier County BCC 10/09/2025, 12:47…" at bounding box center [708, 287] width 371 height 182
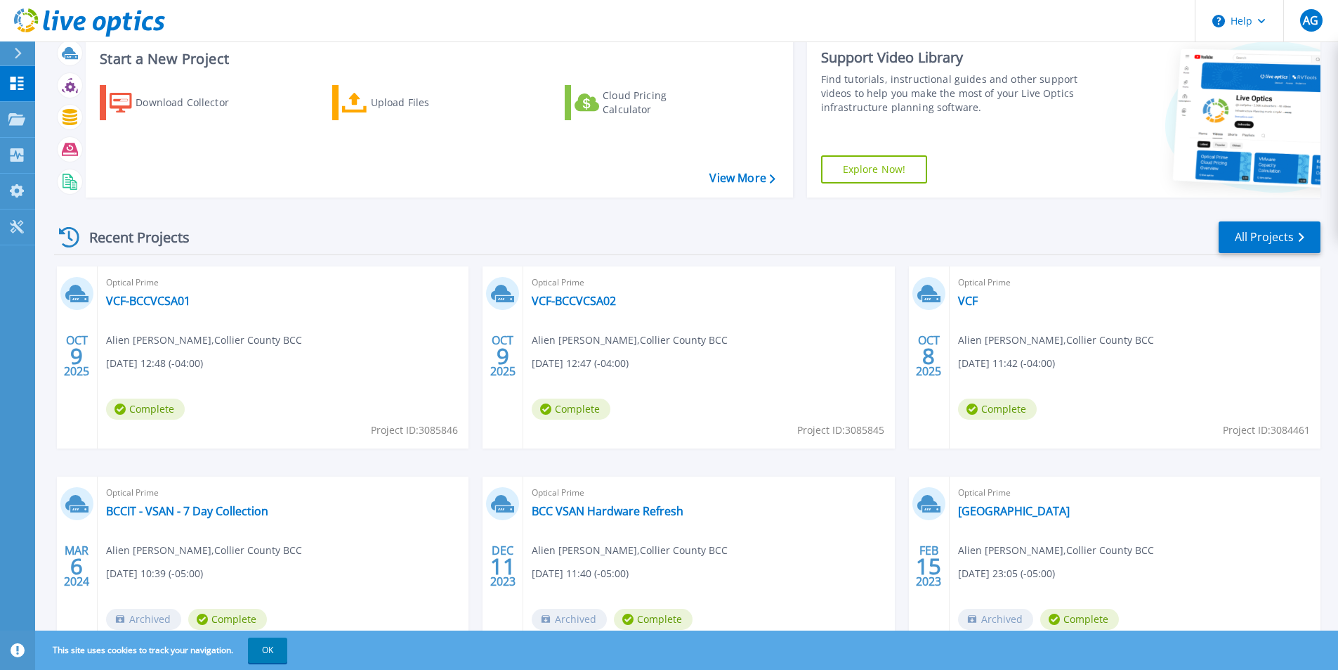
scroll to position [0, 0]
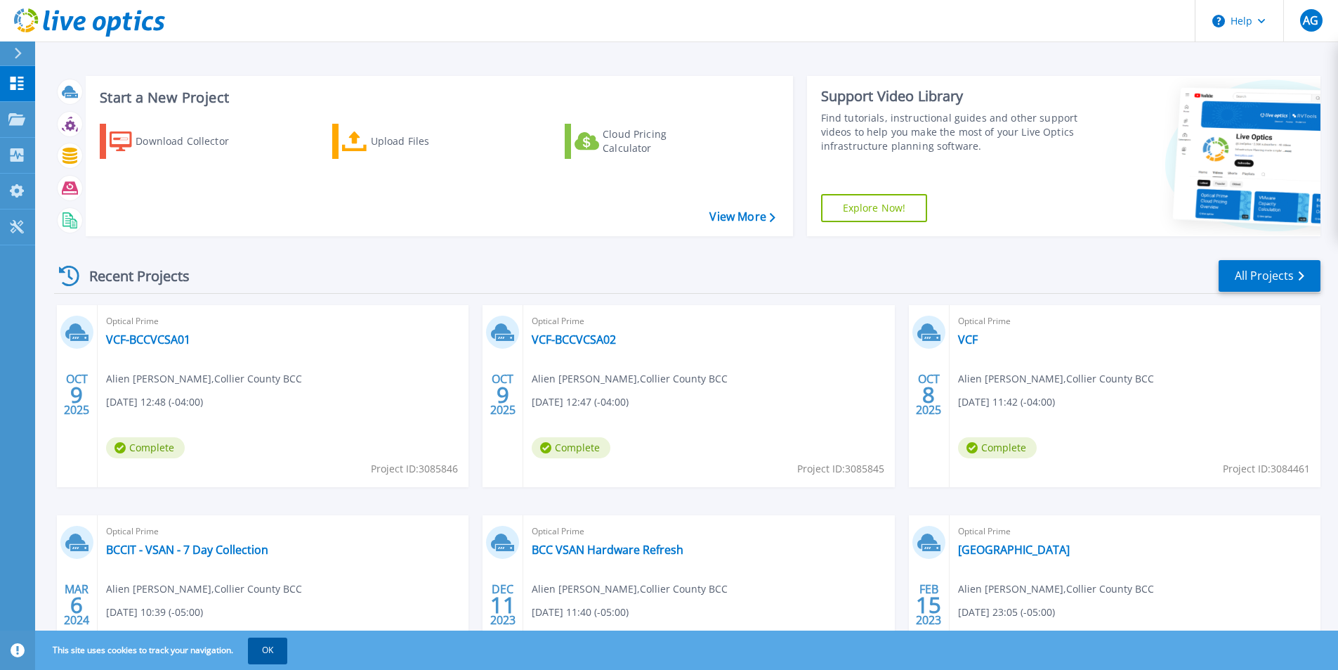
click at [268, 654] on button "OK" at bounding box center [267, 649] width 39 height 25
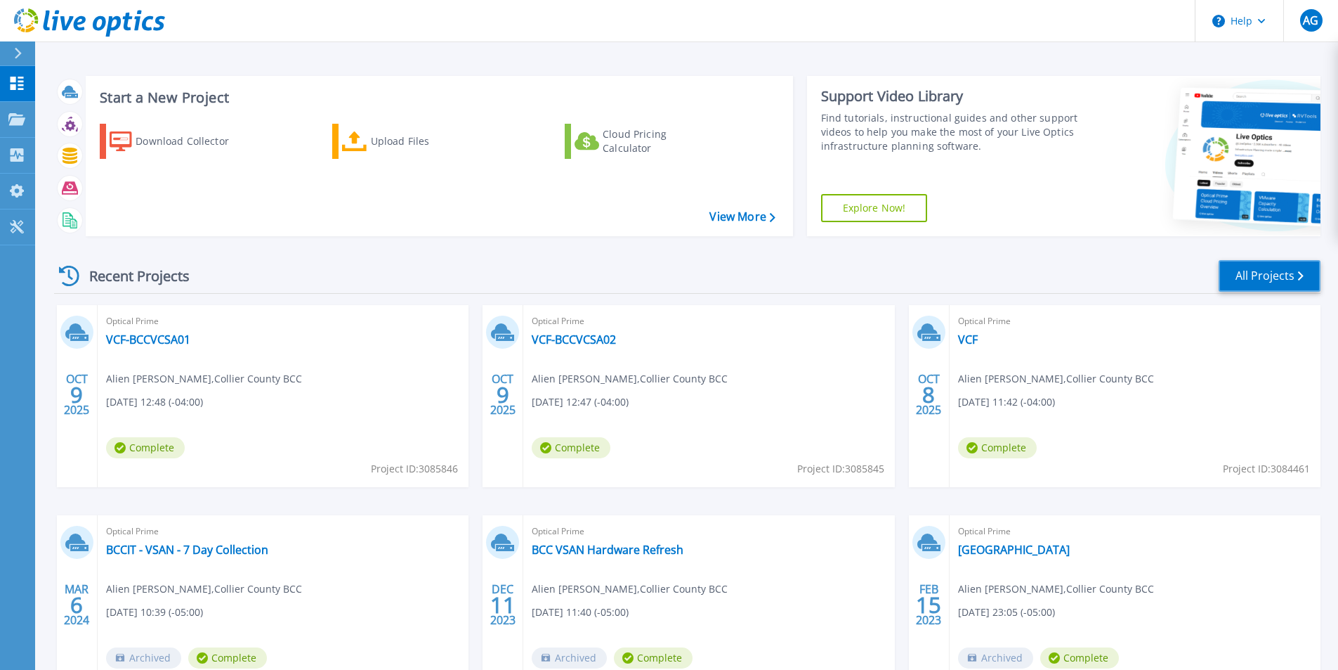
click at [1252, 272] on link "All Projects" at bounding box center [1270, 276] width 102 height 32
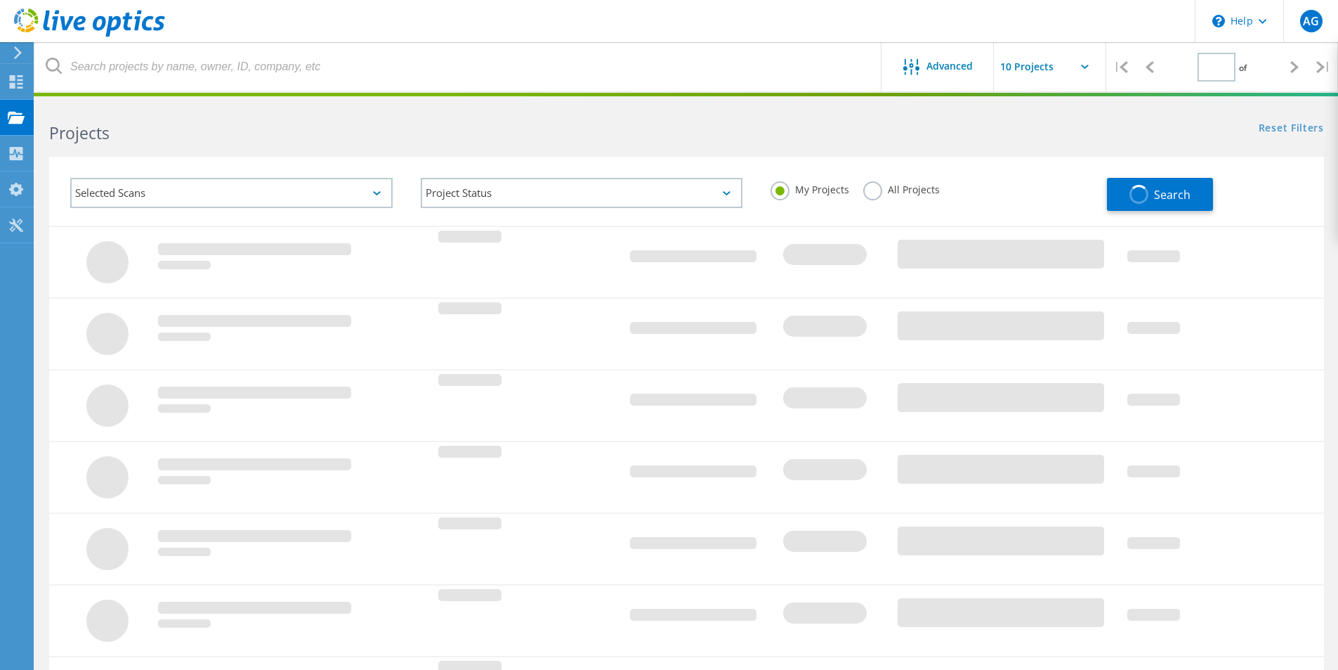
type input "1"
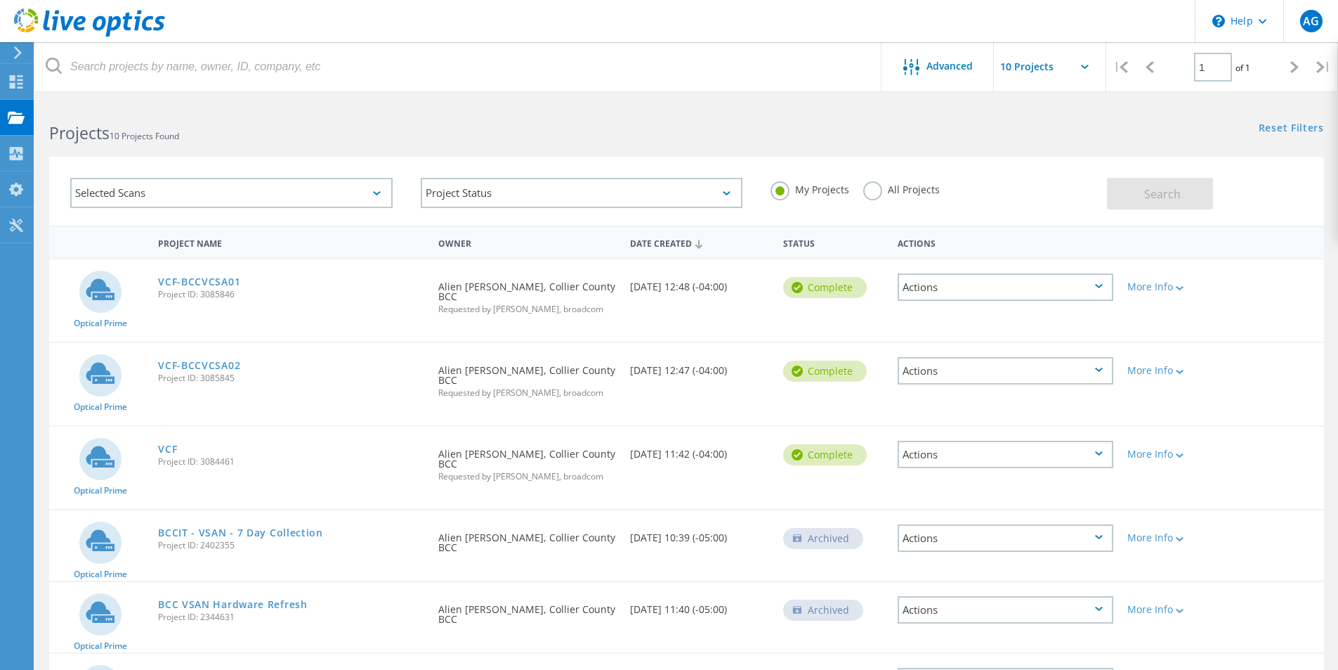
click at [1102, 290] on div "Actions" at bounding box center [1006, 286] width 216 height 27
click at [1073, 296] on div "Share" at bounding box center [1005, 298] width 213 height 22
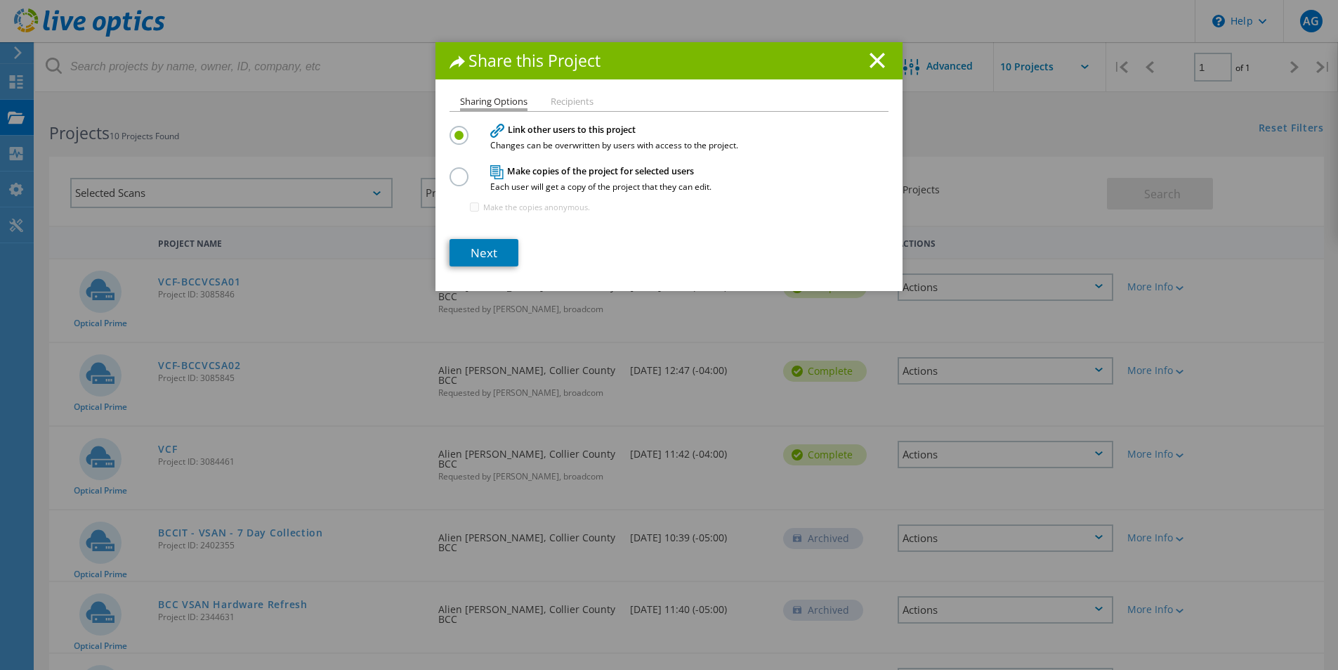
click at [559, 93] on div "Share this Project Sharing Options Recipients Link other users to this project …" at bounding box center [669, 166] width 467 height 249
click at [559, 100] on li "Recipients" at bounding box center [572, 102] width 43 height 11
click at [566, 98] on li "Recipients" at bounding box center [572, 102] width 43 height 11
click at [484, 263] on link "Next" at bounding box center [484, 252] width 69 height 27
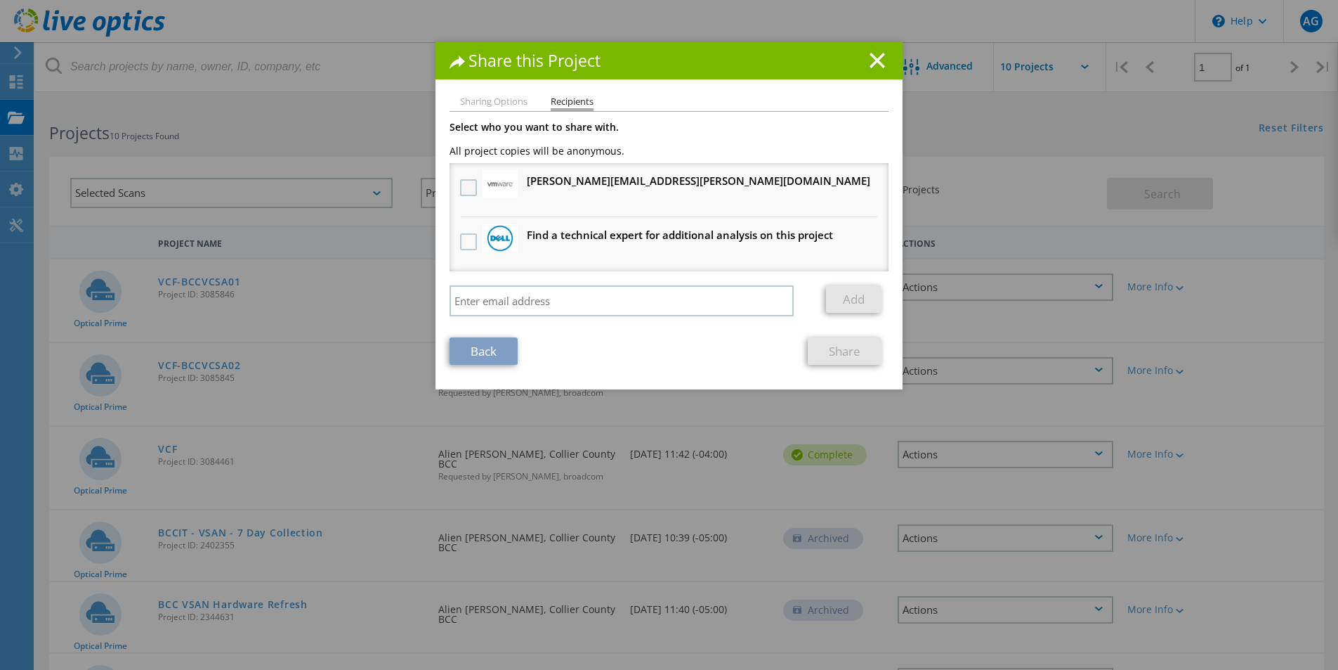
click at [464, 188] on label at bounding box center [470, 187] width 20 height 17
click at [0, 0] on input "checkbox" at bounding box center [0, 0] width 0 height 0
click at [837, 354] on link "Share" at bounding box center [845, 350] width 74 height 27
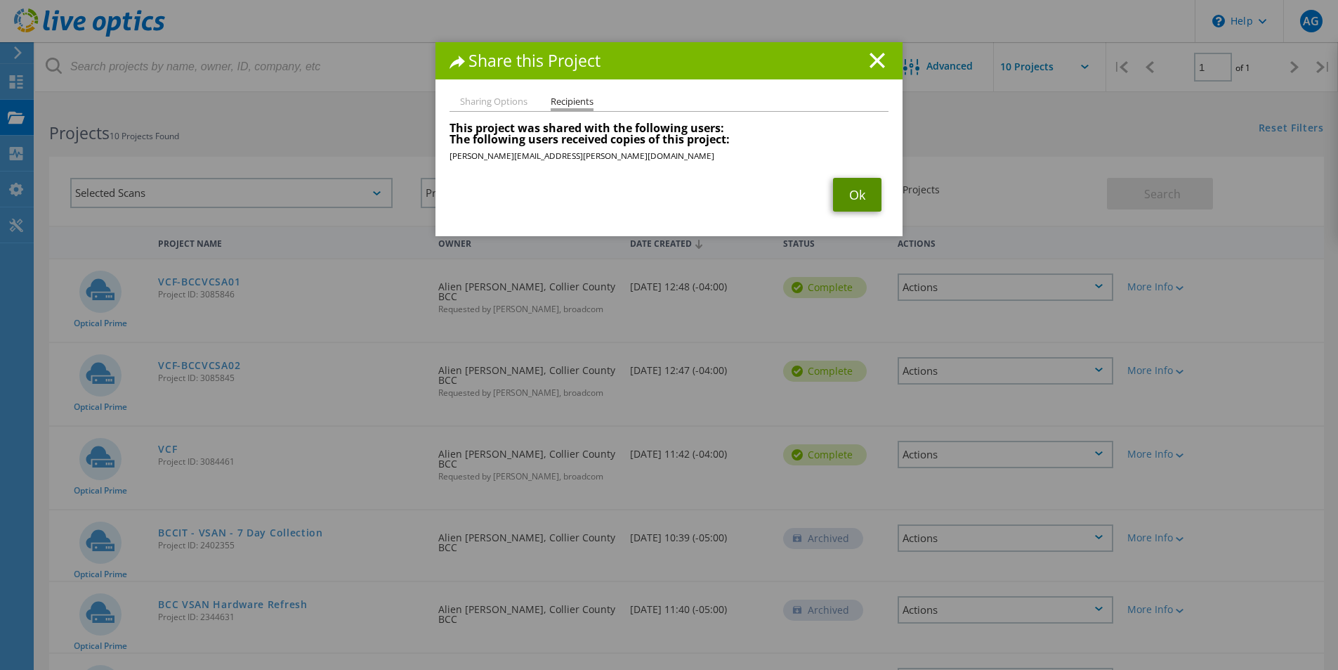
click at [861, 195] on link "Ok" at bounding box center [857, 195] width 48 height 34
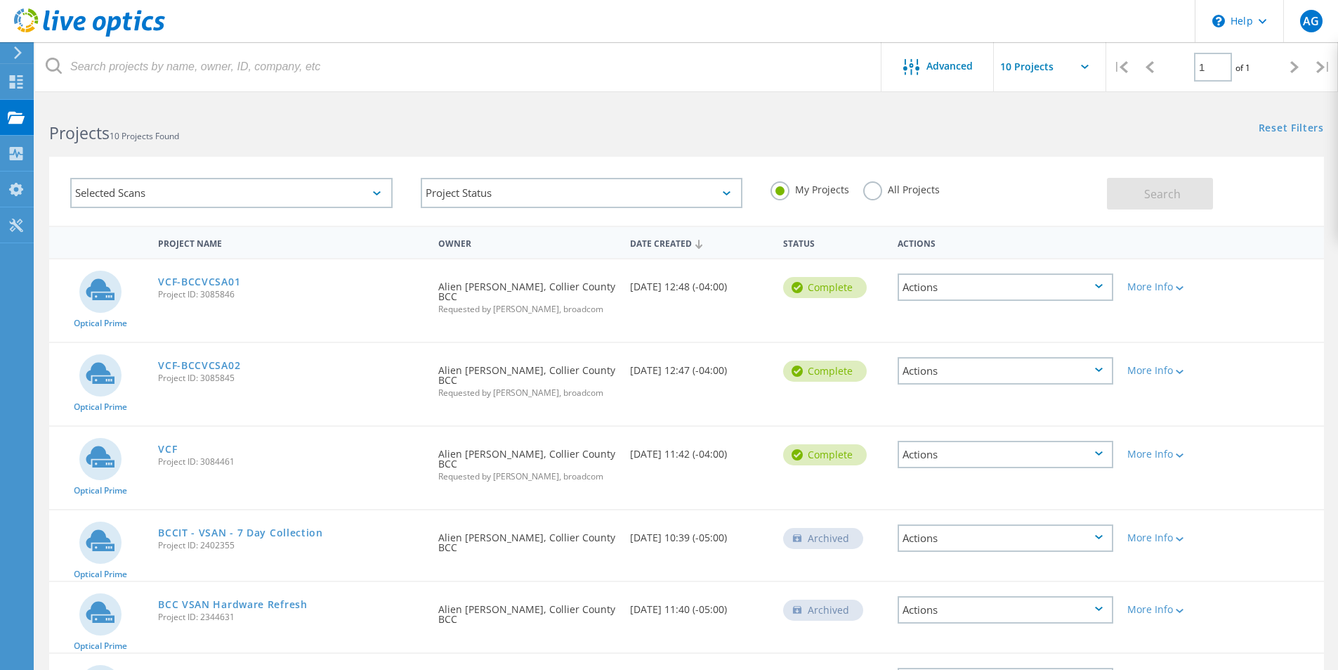
click at [1102, 367] on icon at bounding box center [1099, 369] width 8 height 4
click at [980, 371] on div "Share" at bounding box center [1005, 382] width 213 height 22
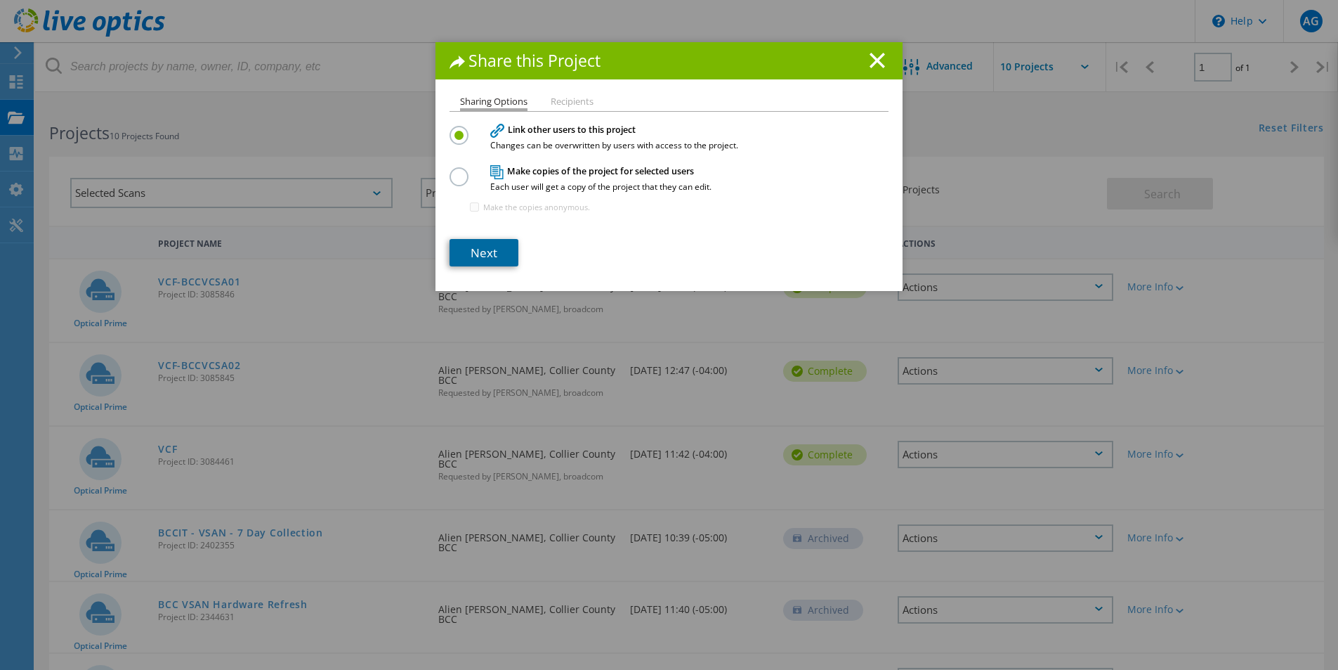
click at [468, 255] on link "Next" at bounding box center [484, 252] width 69 height 27
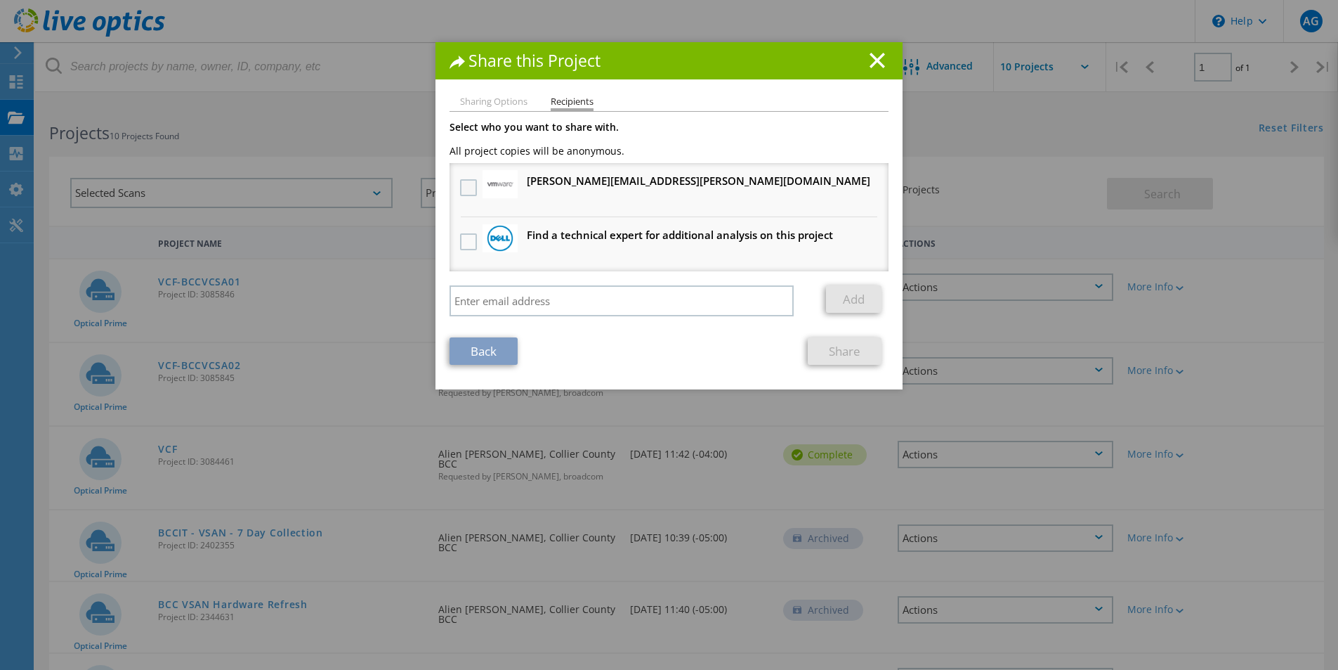
click at [463, 184] on label at bounding box center [470, 187] width 20 height 17
click at [0, 0] on input "checkbox" at bounding box center [0, 0] width 0 height 0
click at [837, 348] on link "Share" at bounding box center [845, 350] width 74 height 27
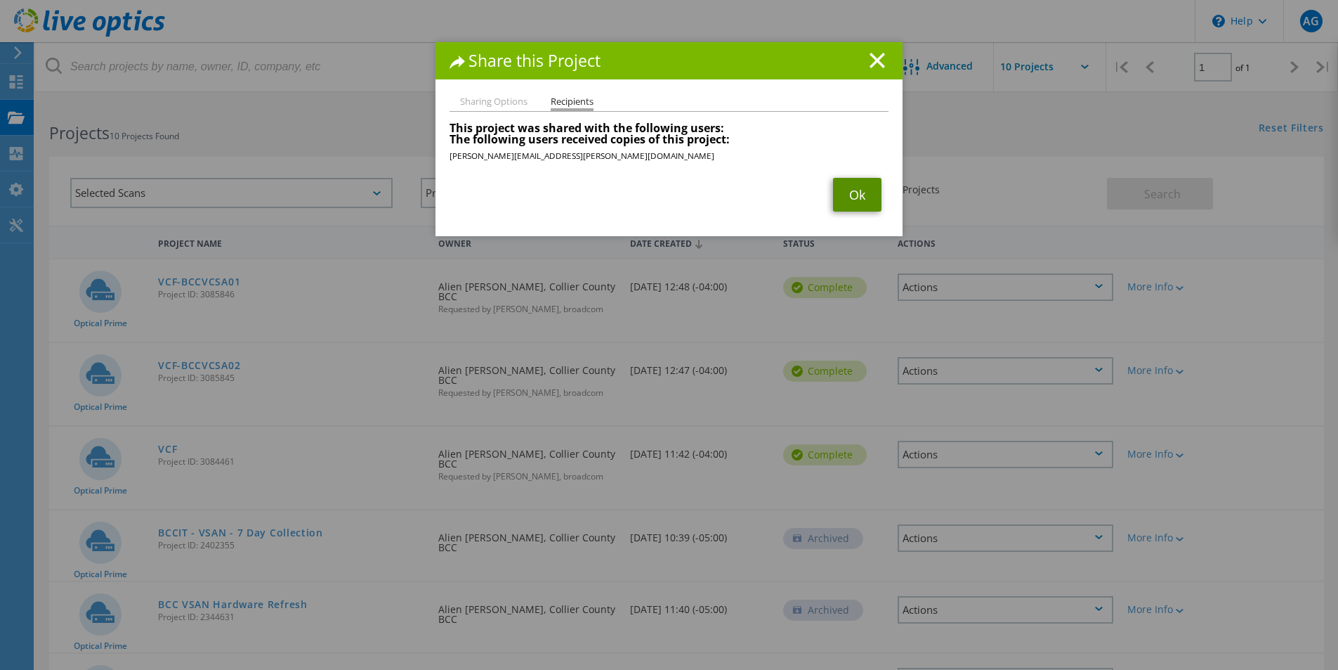
click at [857, 188] on link "Ok" at bounding box center [857, 195] width 48 height 34
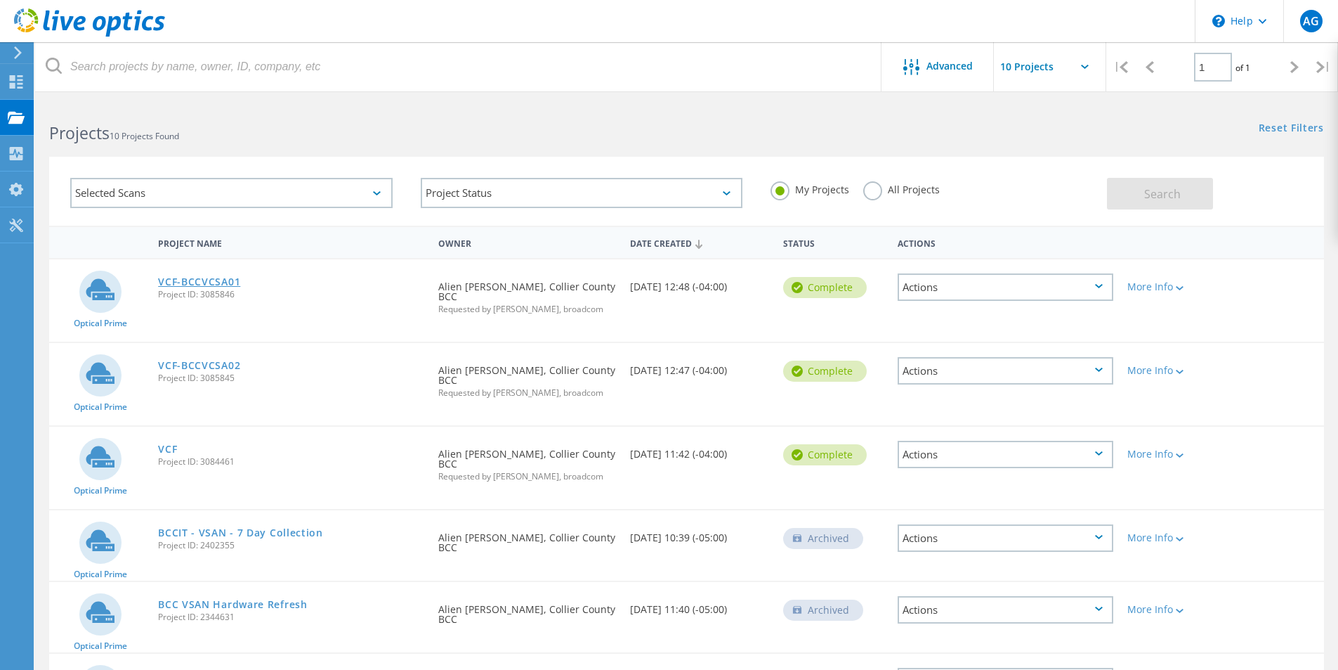
click at [200, 282] on link "VCF-BCCVCSA01" at bounding box center [199, 282] width 82 height 10
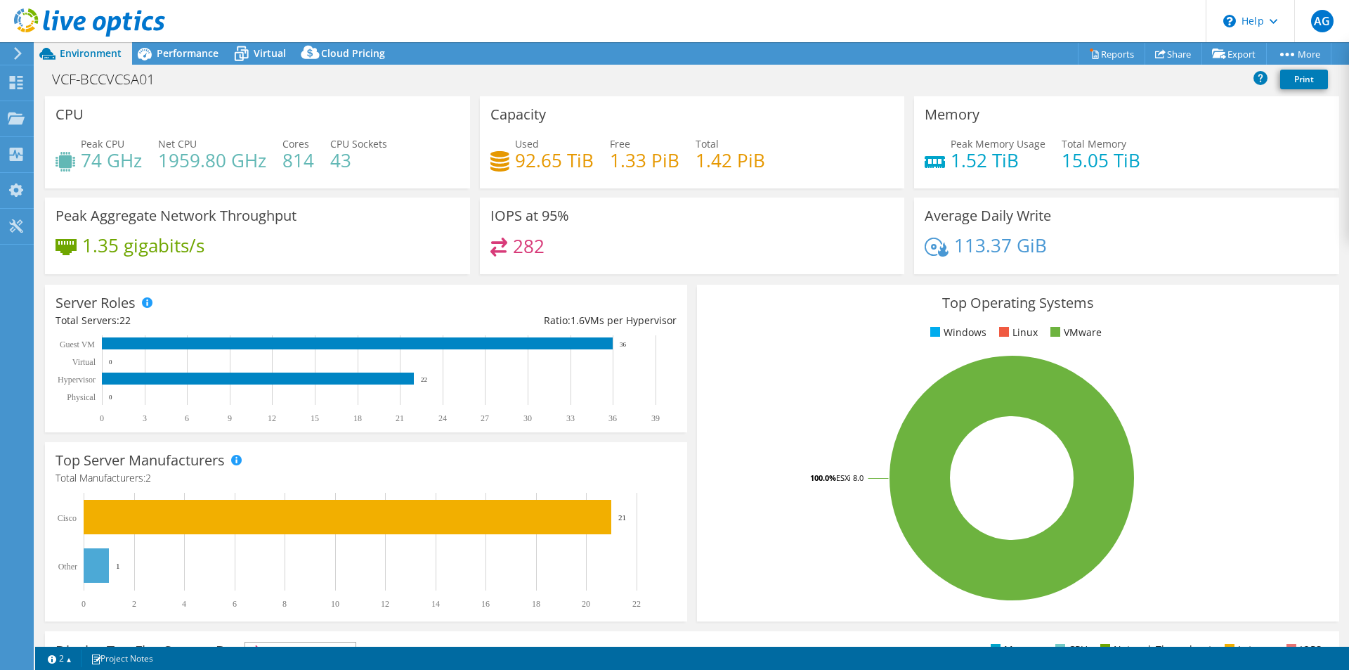
select select "USD"
